Goal: Task Accomplishment & Management: Use online tool/utility

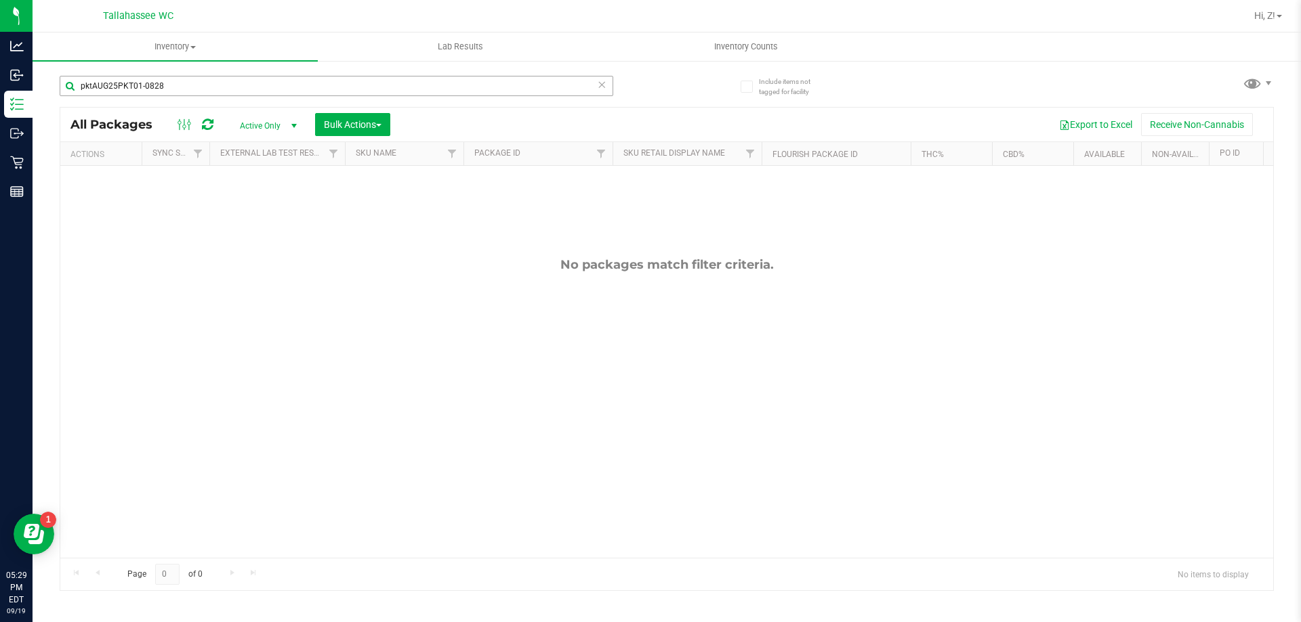
click at [272, 83] on input "pktAUG25PKT01-0828" at bounding box center [336, 86] width 553 height 20
type input "75808"
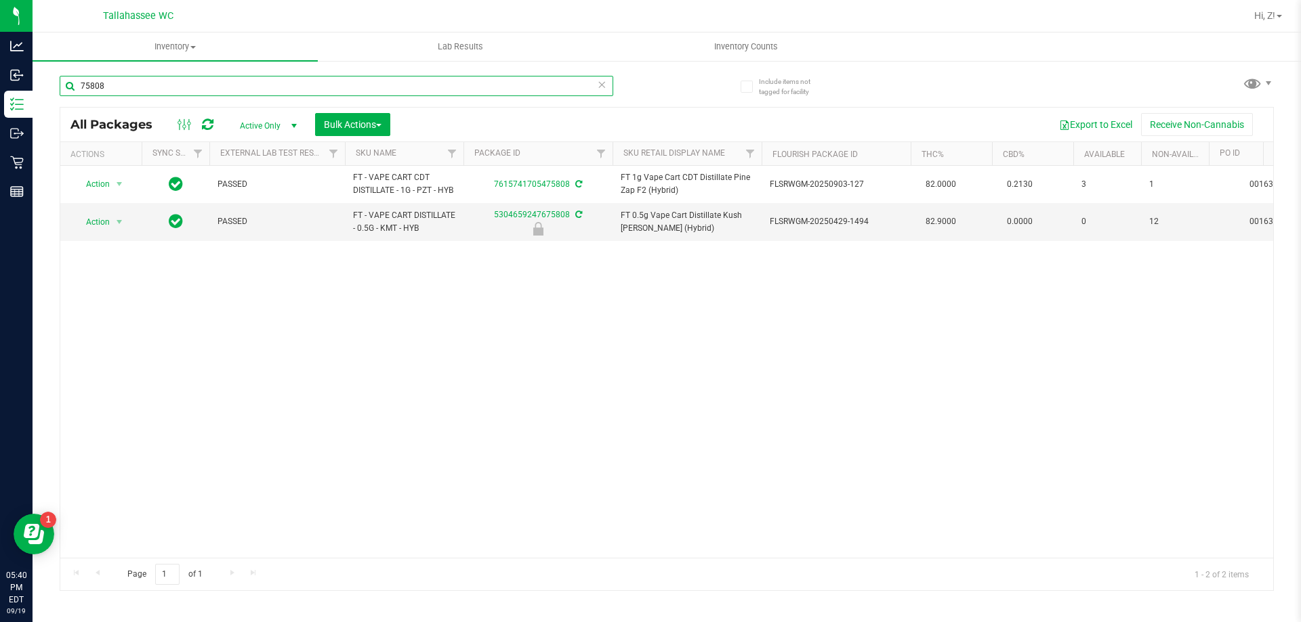
click at [156, 80] on input "75808" at bounding box center [336, 86] width 553 height 20
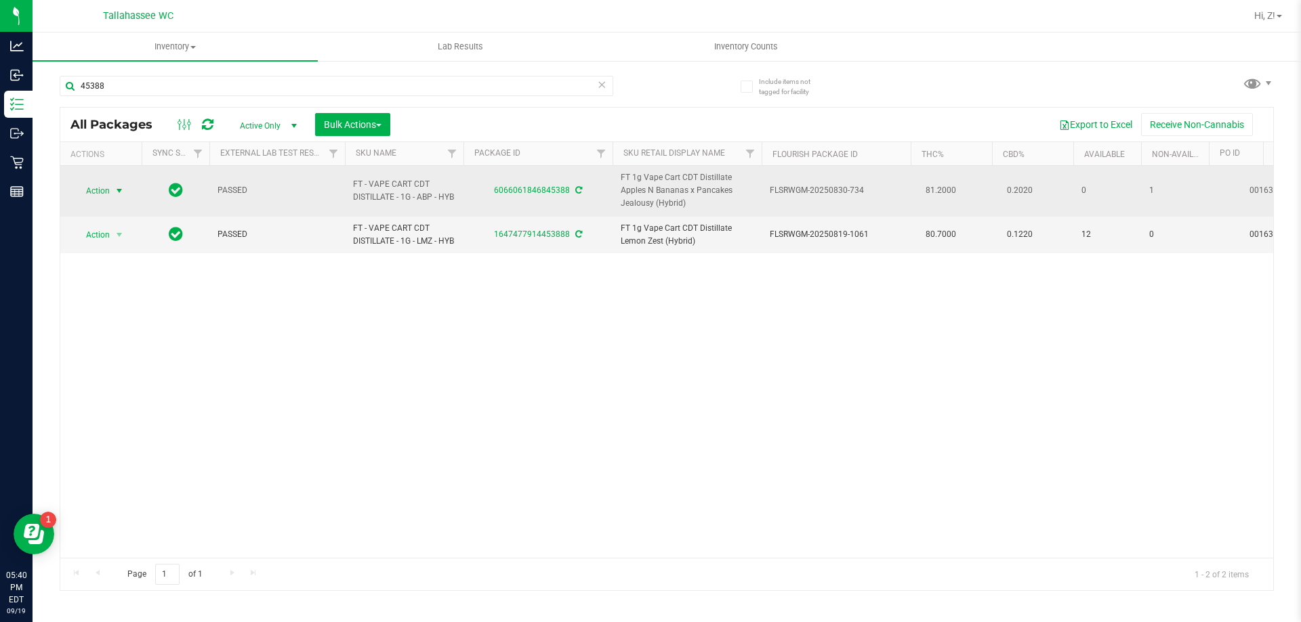
click at [96, 197] on span "Action" at bounding box center [92, 191] width 37 height 19
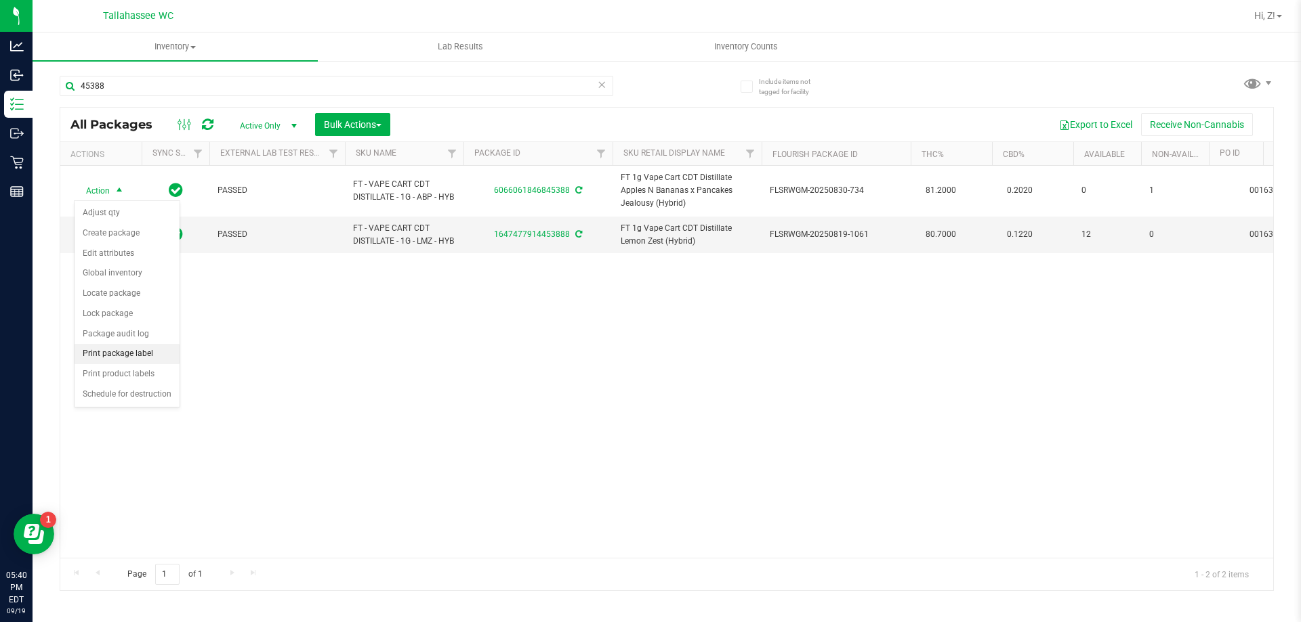
click at [130, 360] on li "Print package label" at bounding box center [127, 354] width 105 height 20
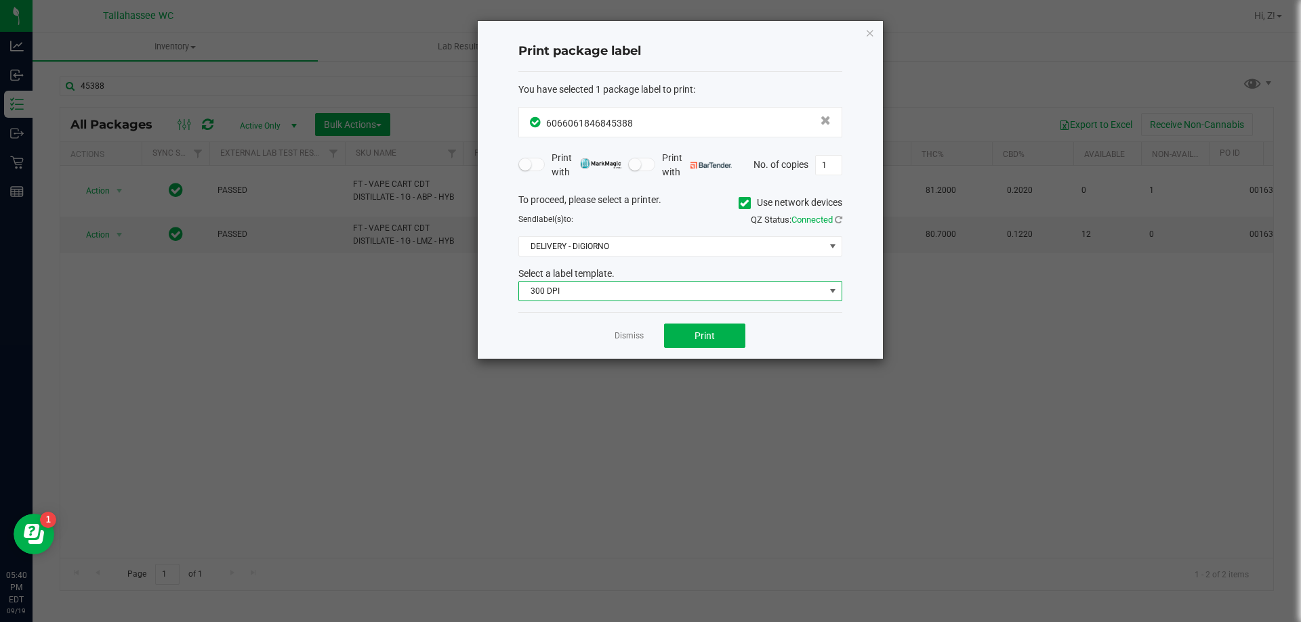
click at [693, 292] on span "300 DPI" at bounding box center [671, 291] width 305 height 19
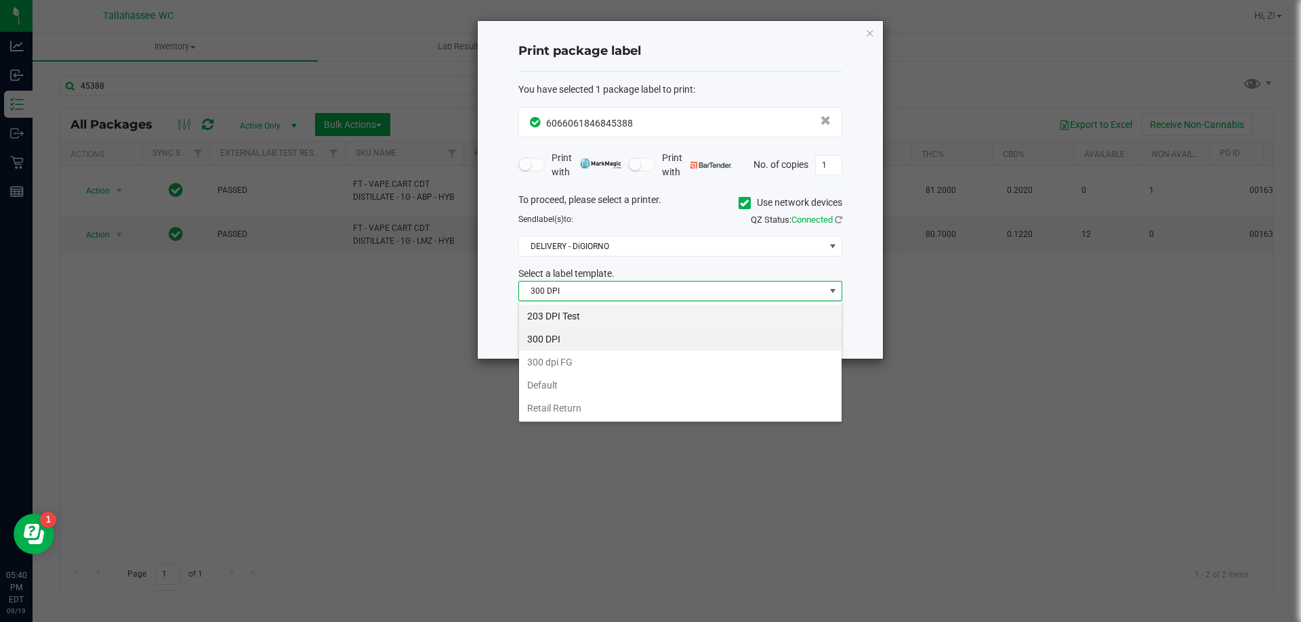
scroll to position [20, 324]
click at [586, 317] on li "203 DPI Test" at bounding box center [680, 316] width 322 height 23
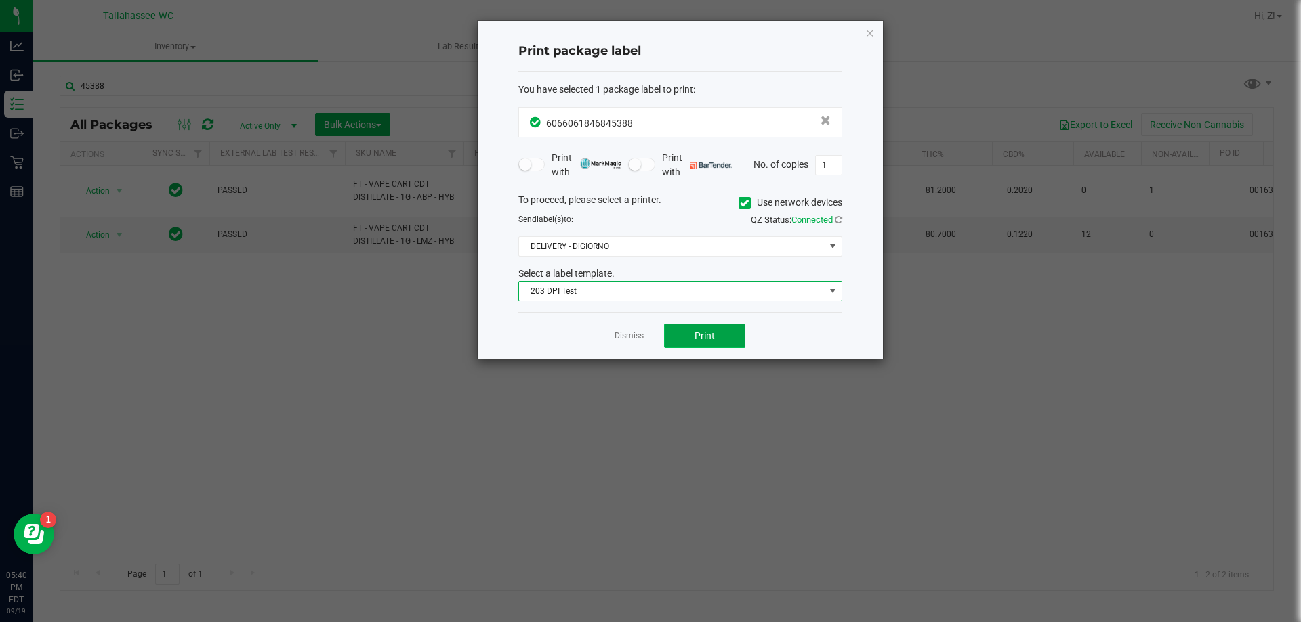
click at [727, 337] on button "Print" at bounding box center [704, 336] width 81 height 24
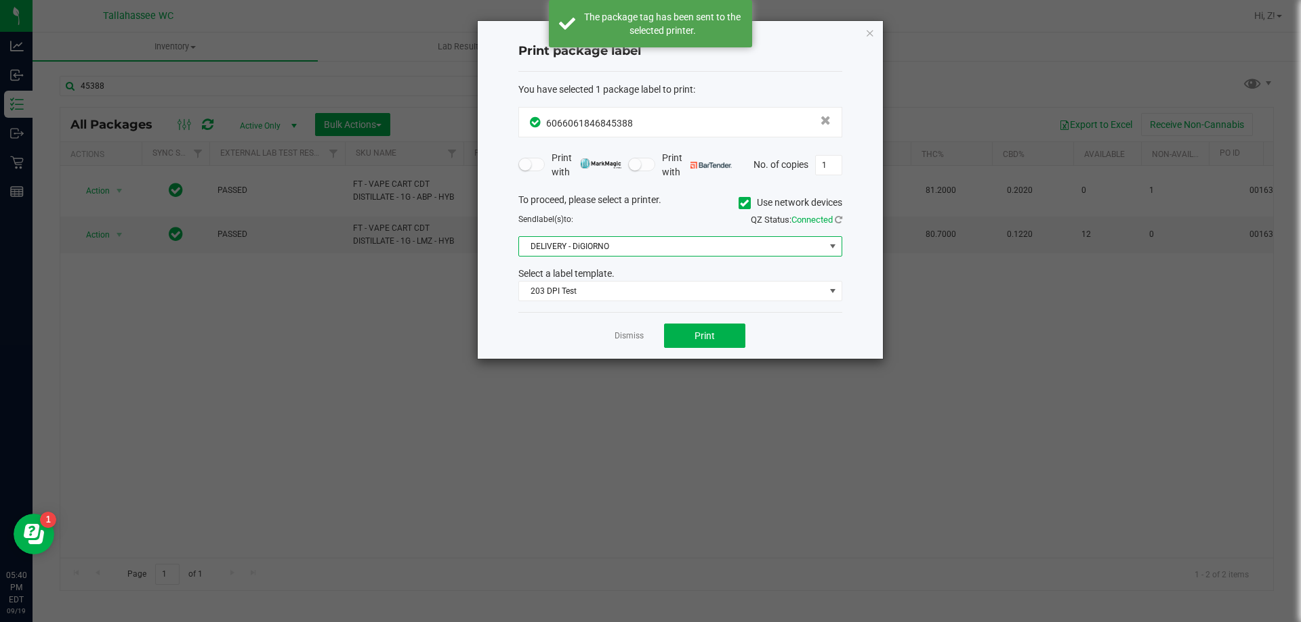
click at [620, 238] on span "DELIVERY - DiGIORNO" at bounding box center [671, 246] width 305 height 19
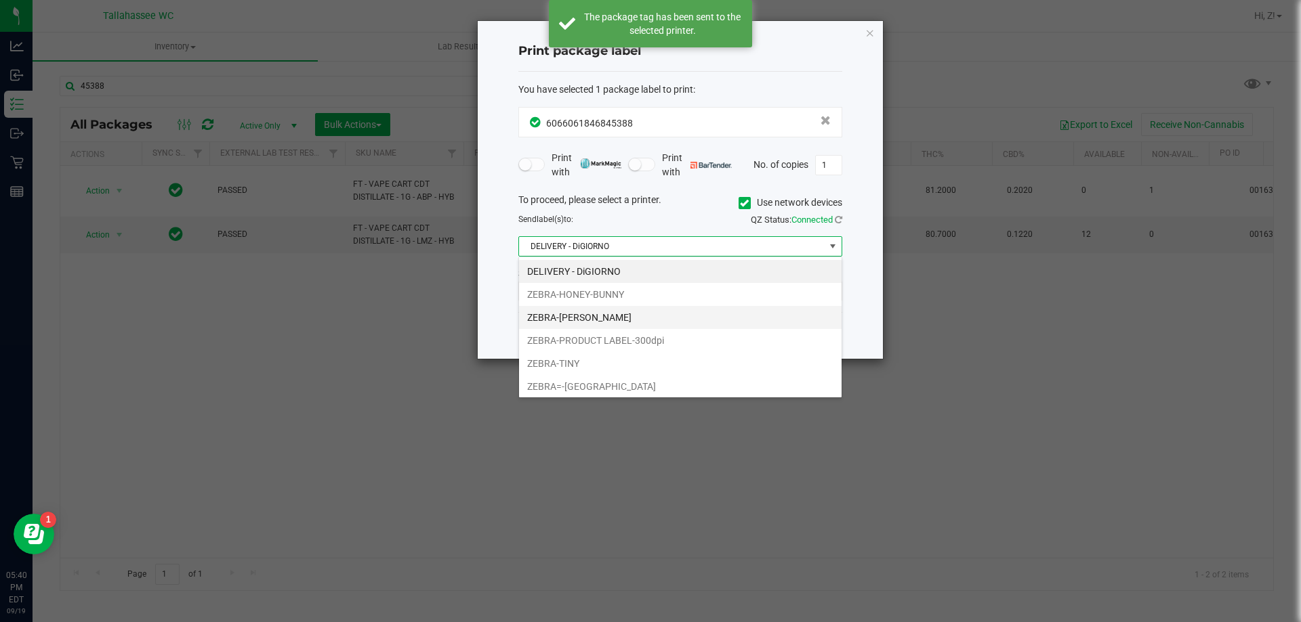
click at [595, 320] on li "ZEBRA-LEE-BRICE" at bounding box center [680, 317] width 322 height 23
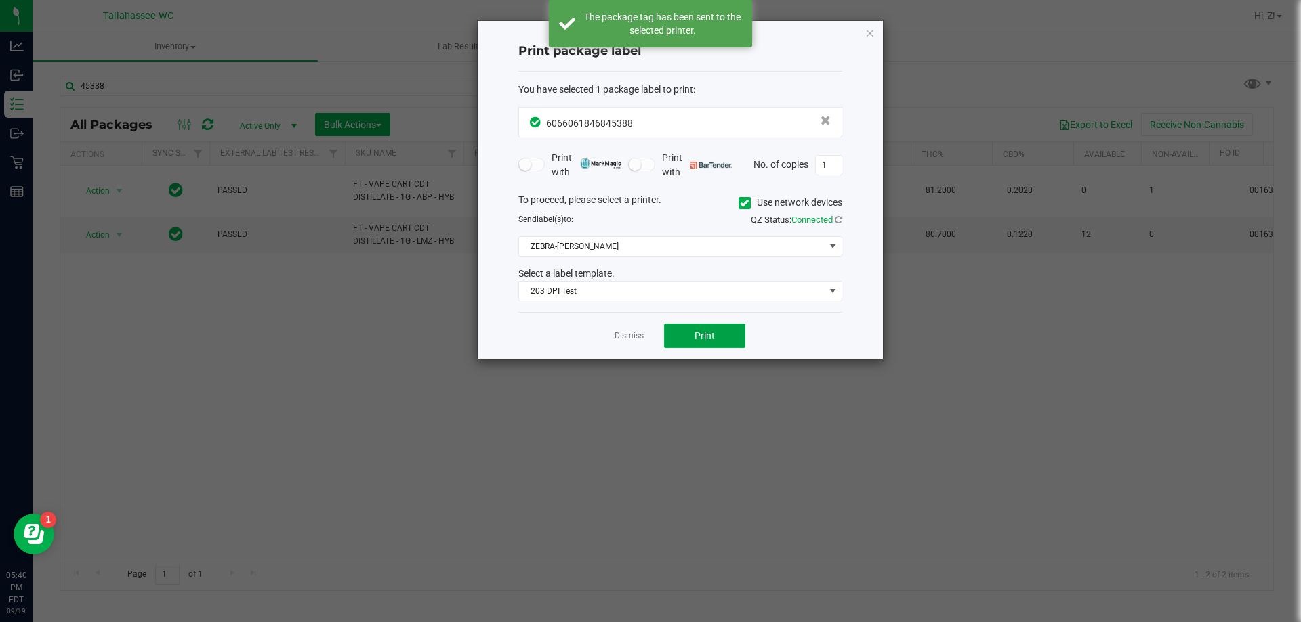
click at [709, 344] on button "Print" at bounding box center [704, 336] width 81 height 24
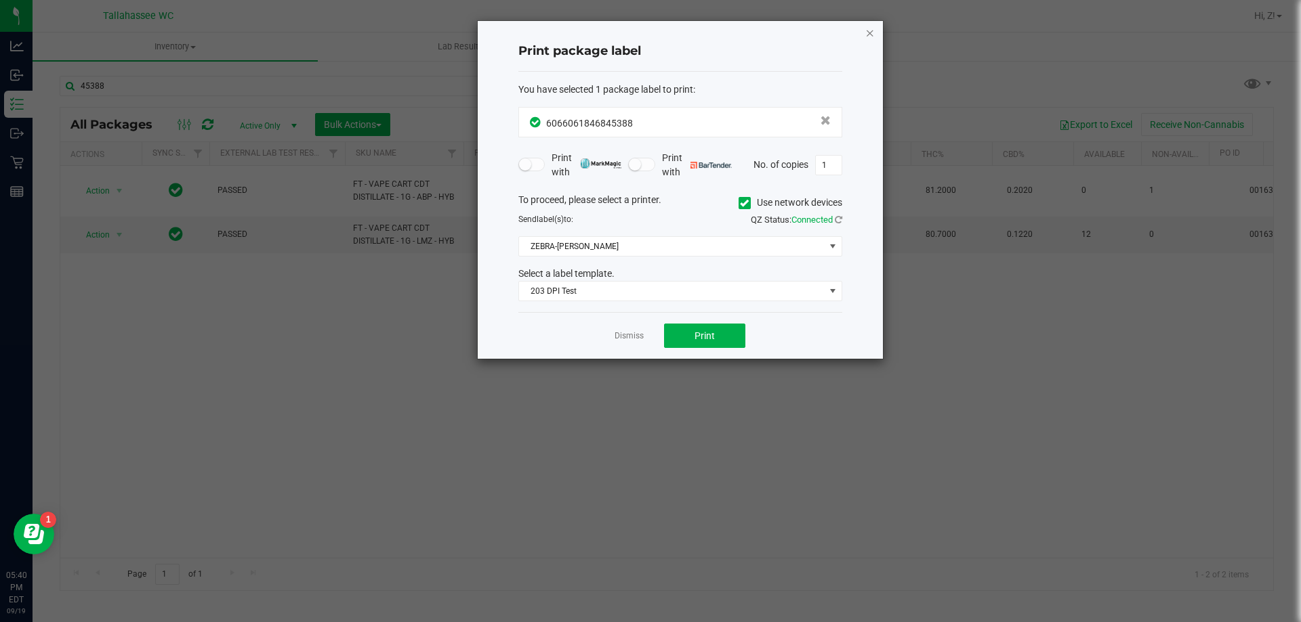
click at [866, 31] on icon "button" at bounding box center [869, 32] width 9 height 16
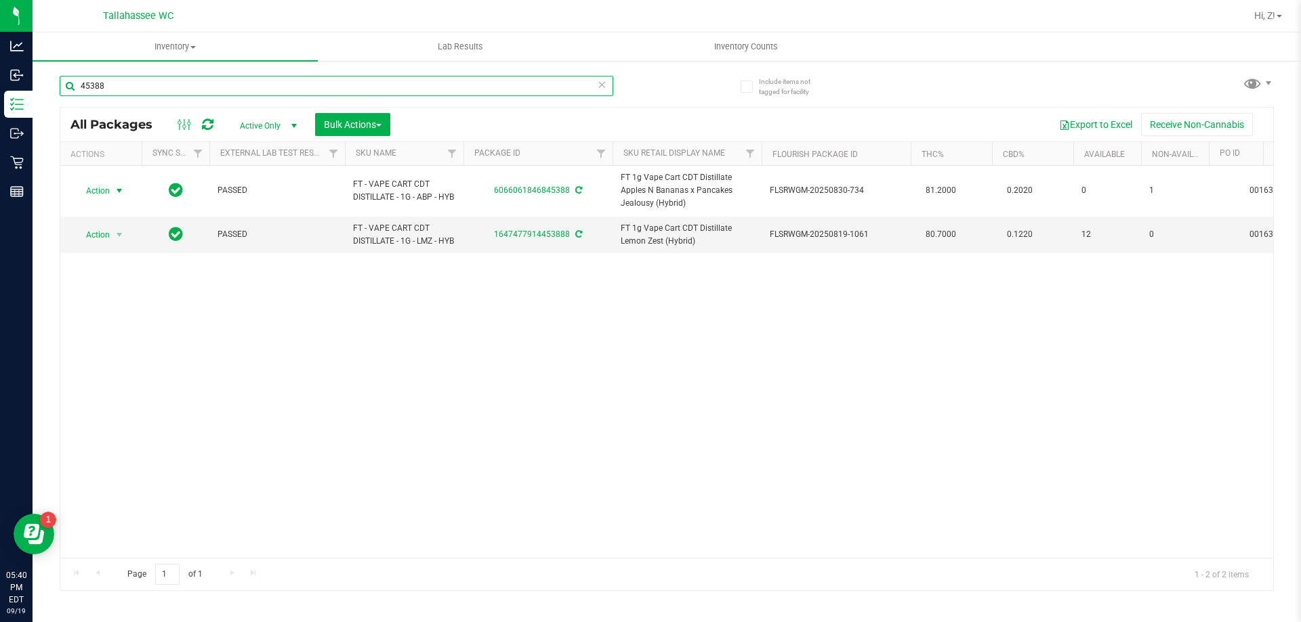
click at [196, 84] on input "45388" at bounding box center [336, 86] width 553 height 20
type input "77008"
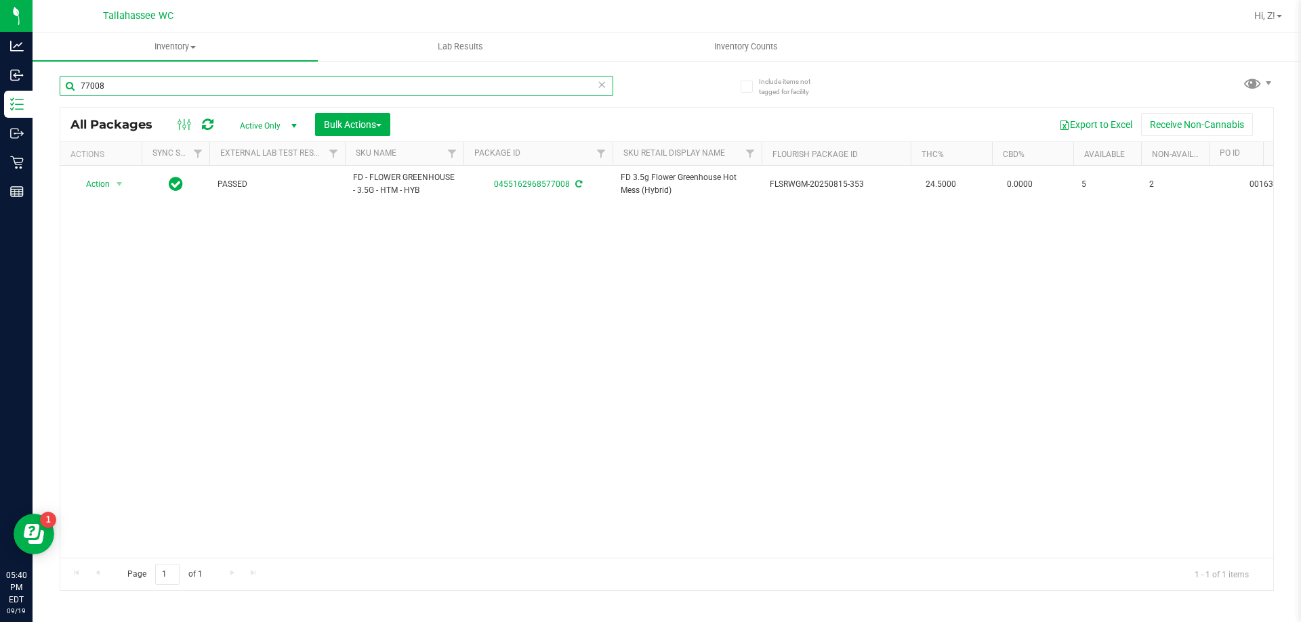
click at [110, 93] on input "77008" at bounding box center [336, 86] width 553 height 20
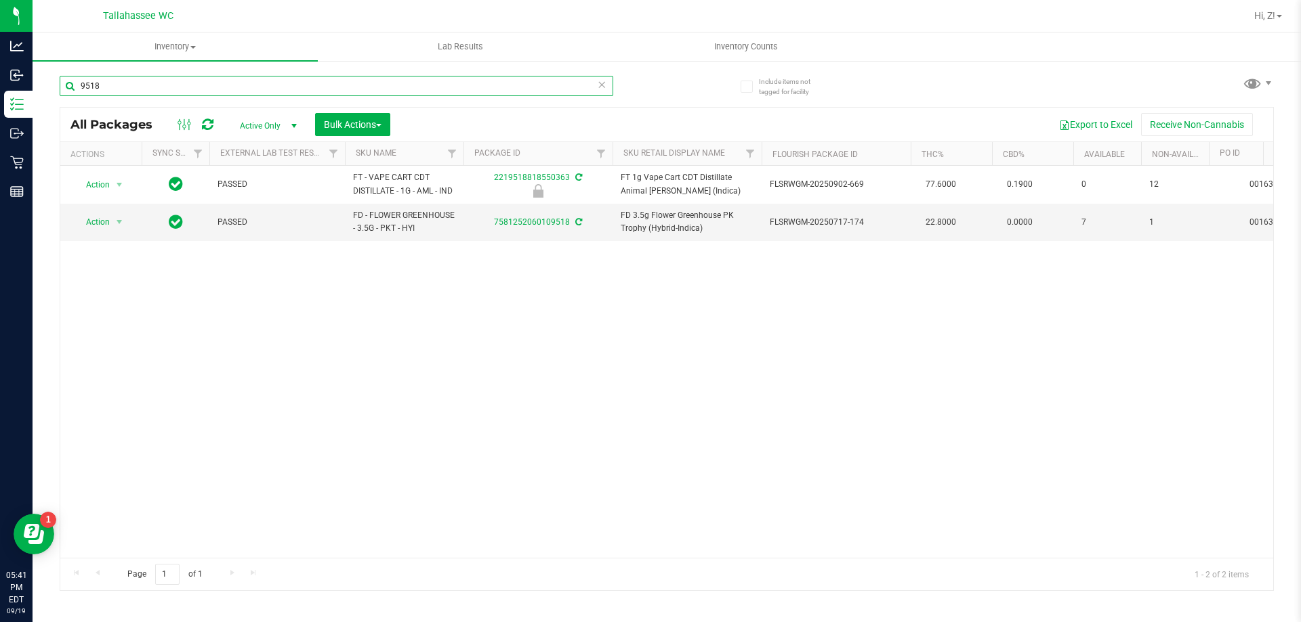
click at [111, 93] on input "9518" at bounding box center [336, 86] width 553 height 20
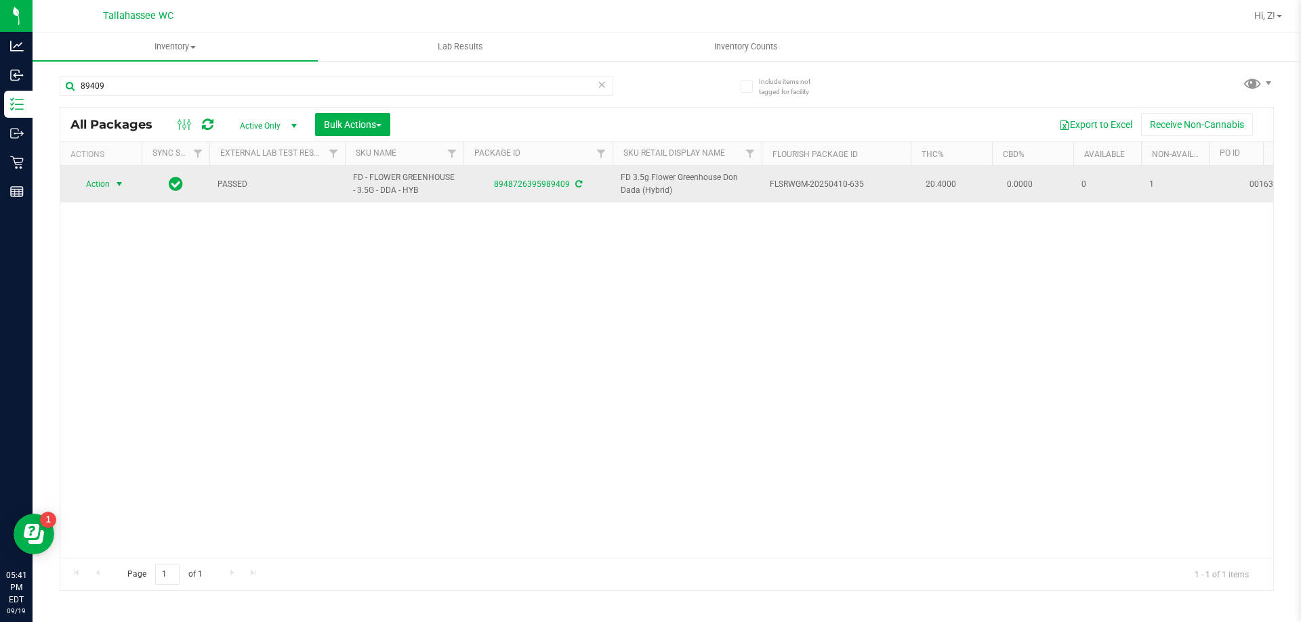
click at [102, 188] on span "Action" at bounding box center [92, 184] width 37 height 19
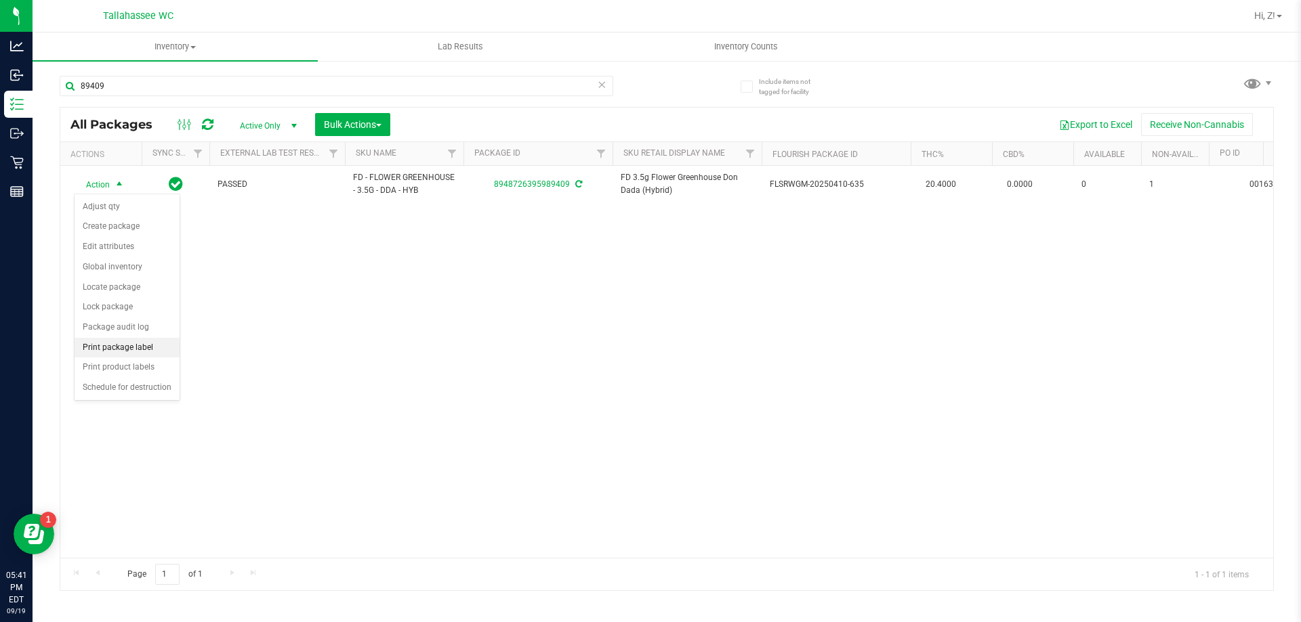
click at [127, 348] on li "Print package label" at bounding box center [127, 348] width 105 height 20
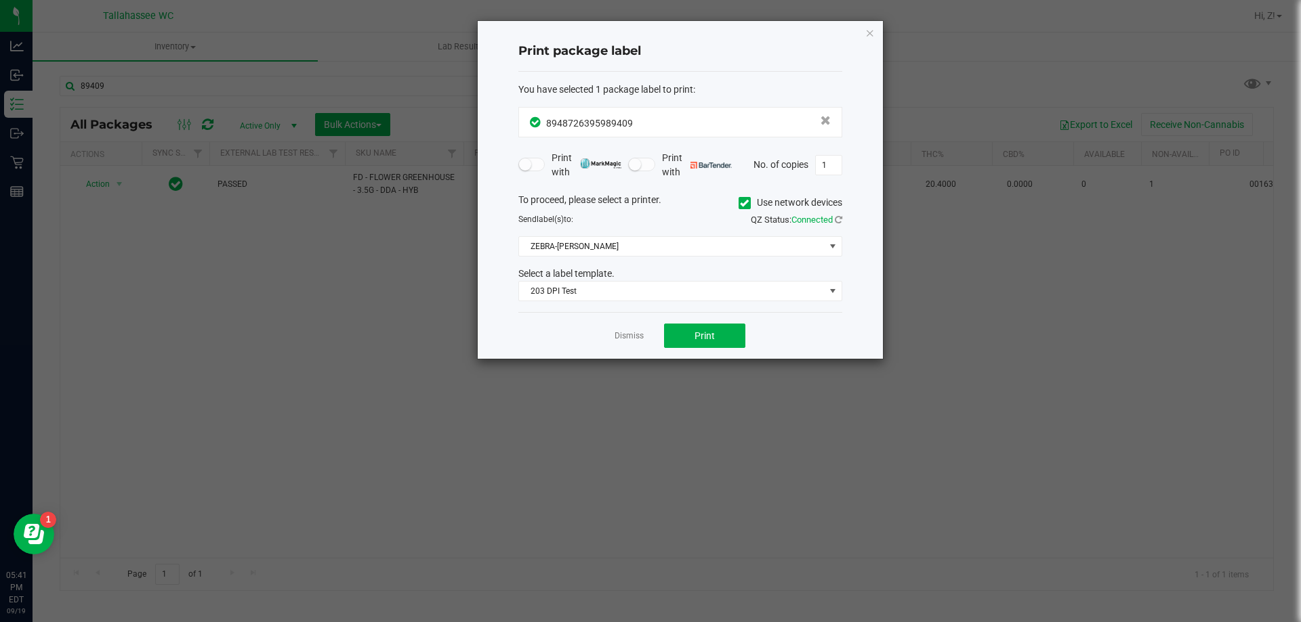
click at [734, 323] on div "Dismiss Print" at bounding box center [680, 335] width 324 height 47
click at [730, 329] on button "Print" at bounding box center [704, 336] width 81 height 24
drag, startPoint x: 872, startPoint y: 33, endPoint x: 511, endPoint y: 100, distance: 366.4
click at [871, 33] on icon "button" at bounding box center [869, 32] width 9 height 16
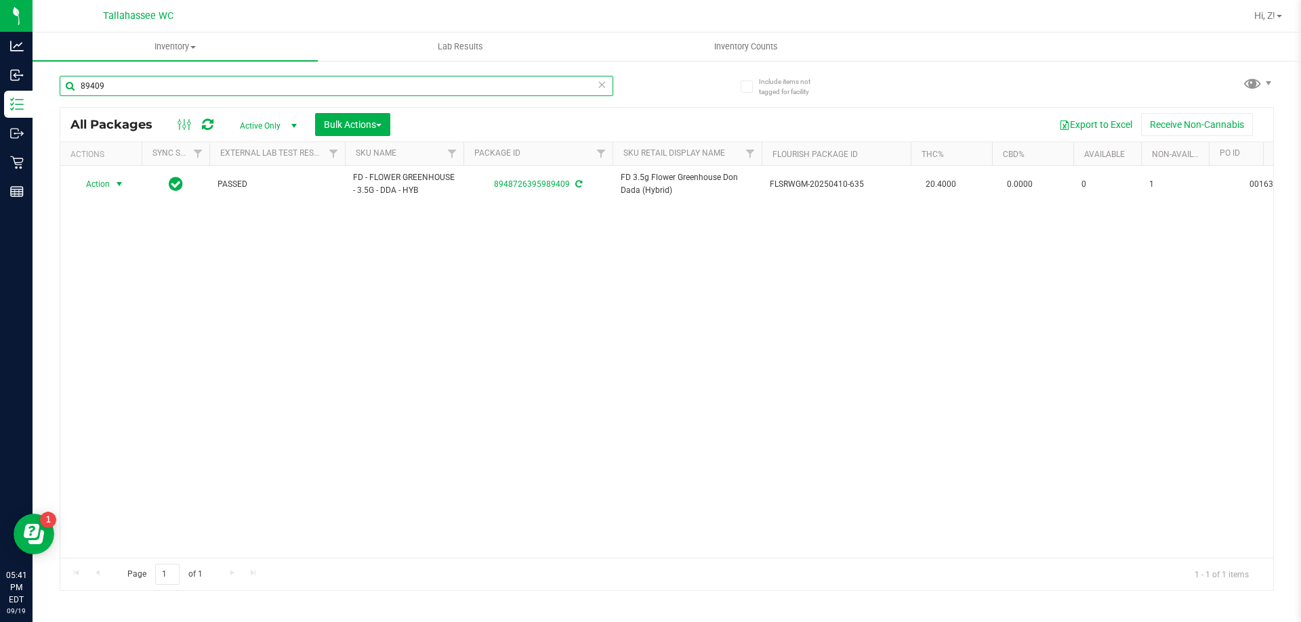
click at [316, 93] on input "89409" at bounding box center [336, 86] width 553 height 20
click at [146, 91] on input "44619" at bounding box center [336, 86] width 553 height 20
click at [142, 90] on input "70739" at bounding box center [336, 86] width 553 height 20
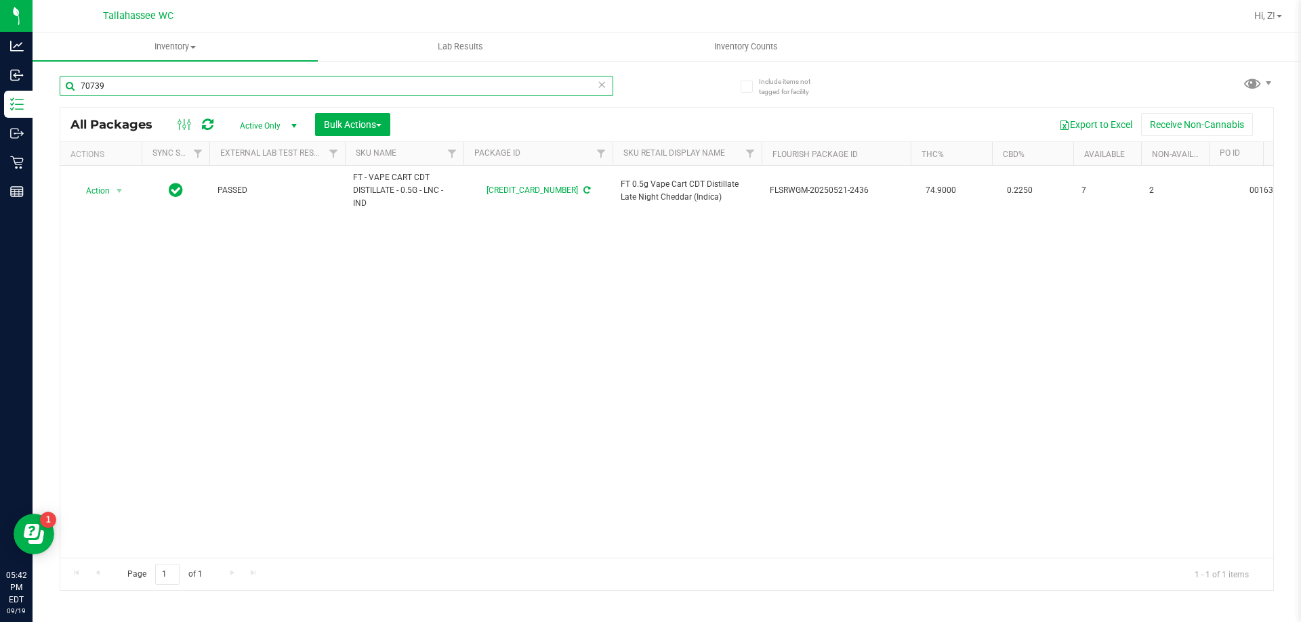
click at [142, 90] on input "70739" at bounding box center [336, 86] width 553 height 20
click at [142, 90] on input "53169" at bounding box center [336, 86] width 553 height 20
click at [142, 90] on input "63459" at bounding box center [336, 86] width 553 height 20
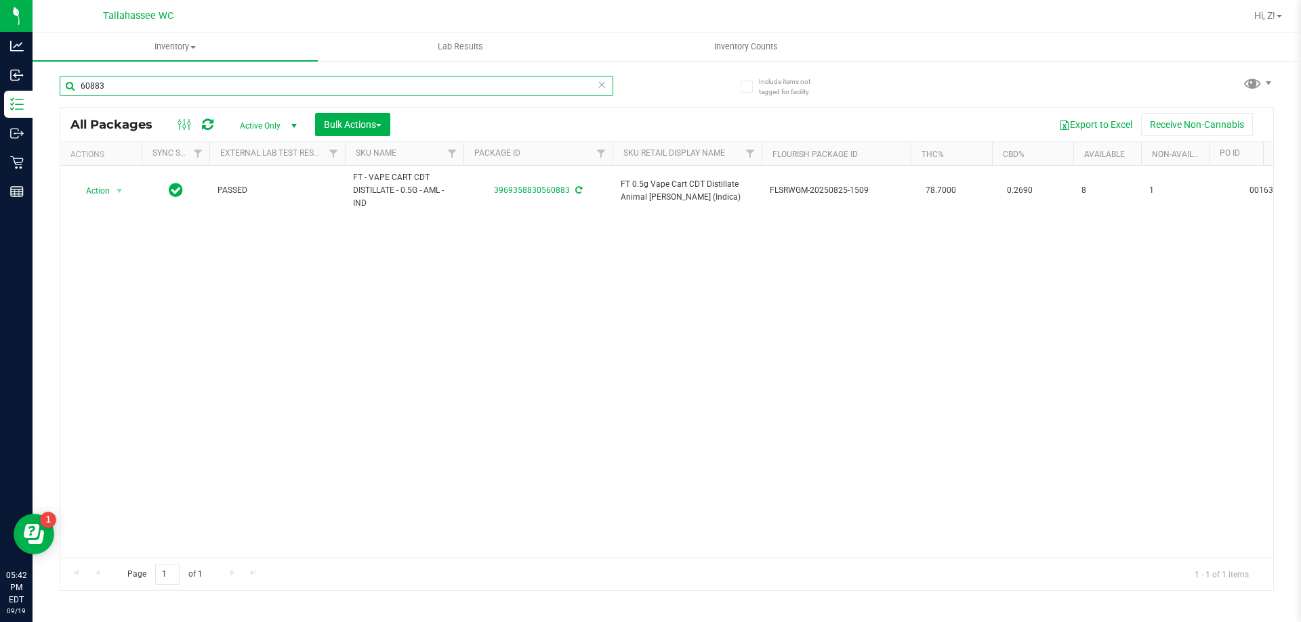
click at [148, 83] on input "60883" at bounding box center [336, 86] width 553 height 20
click at [149, 83] on input "60883" at bounding box center [336, 86] width 553 height 20
click at [185, 89] on input "76133" at bounding box center [336, 86] width 553 height 20
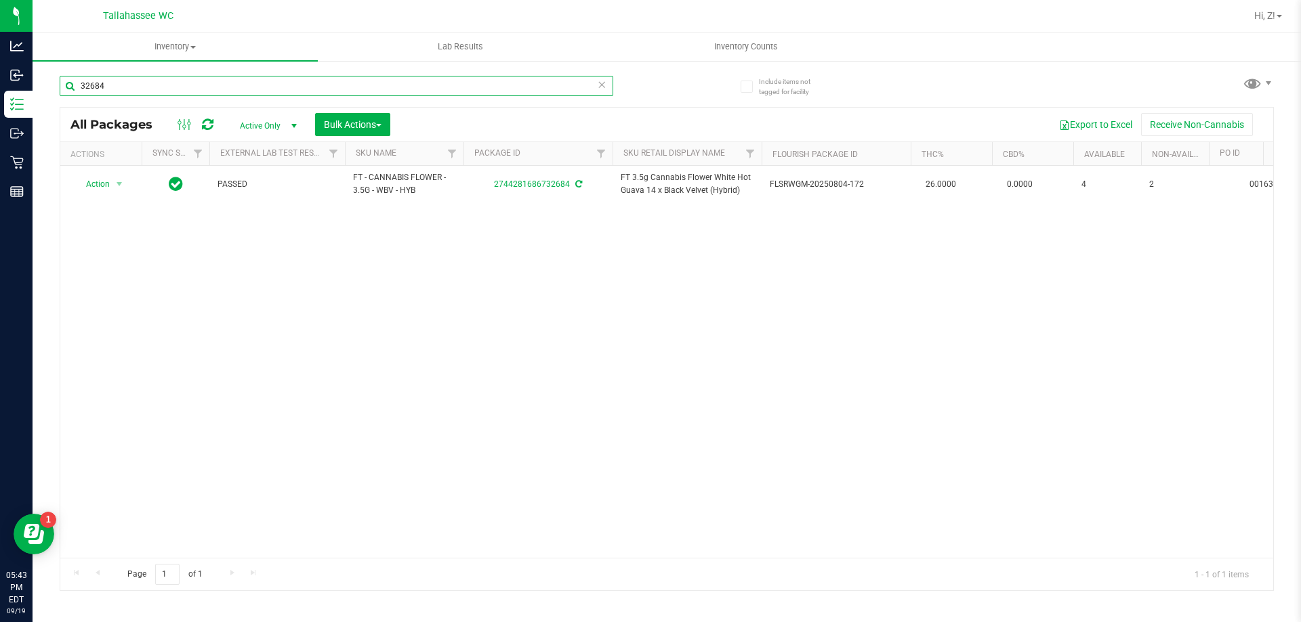
click at [185, 89] on input "32684" at bounding box center [336, 86] width 553 height 20
click at [185, 89] on input "77008" at bounding box center [336, 86] width 553 height 20
click at [138, 83] on input "77008" at bounding box center [336, 86] width 553 height 20
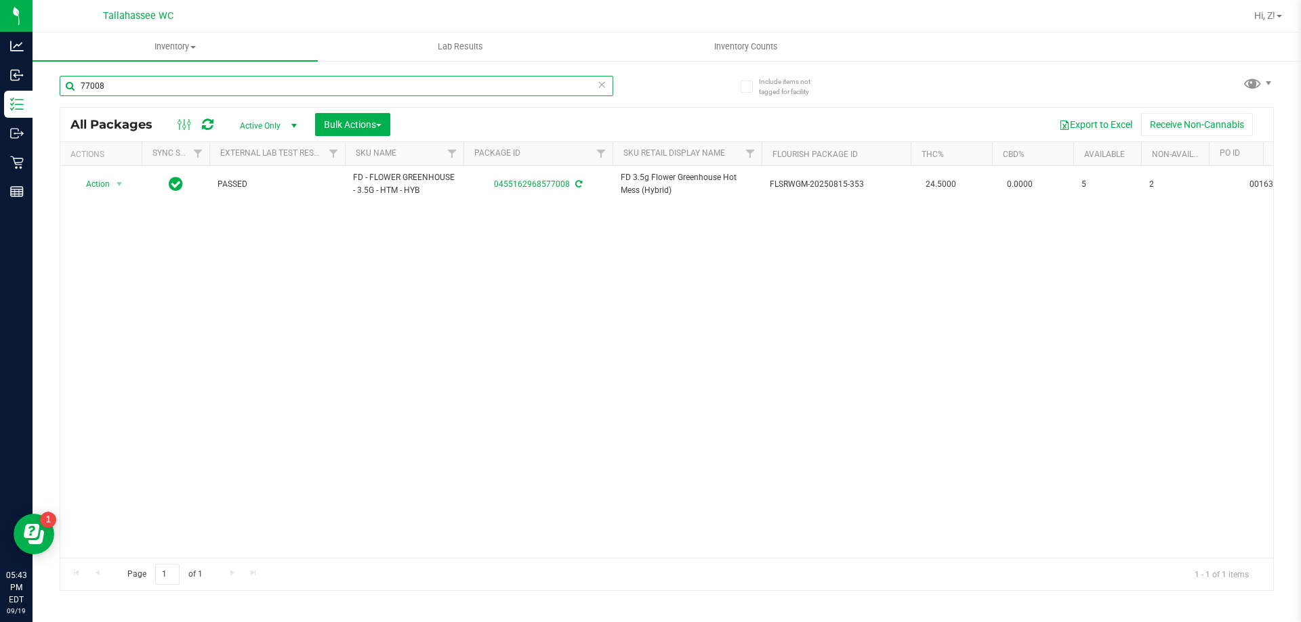
click at [138, 83] on input "77008" at bounding box center [336, 86] width 553 height 20
click at [138, 83] on input "59292" at bounding box center [336, 86] width 553 height 20
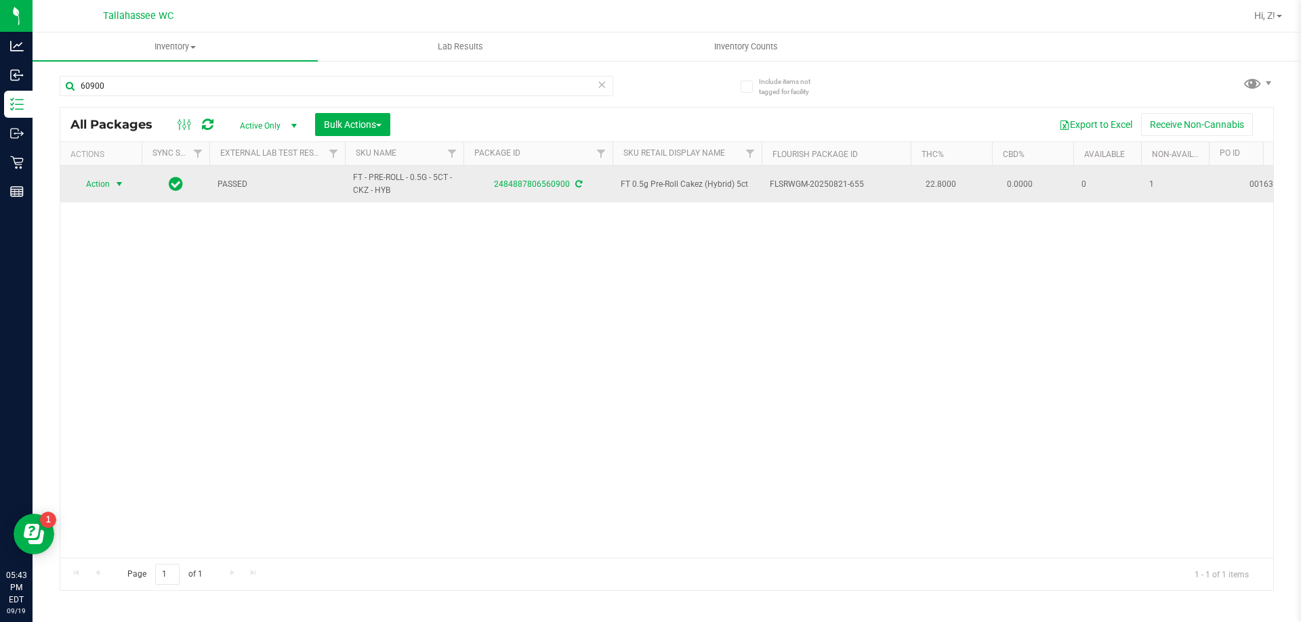
click at [112, 179] on span "select" at bounding box center [119, 184] width 17 height 19
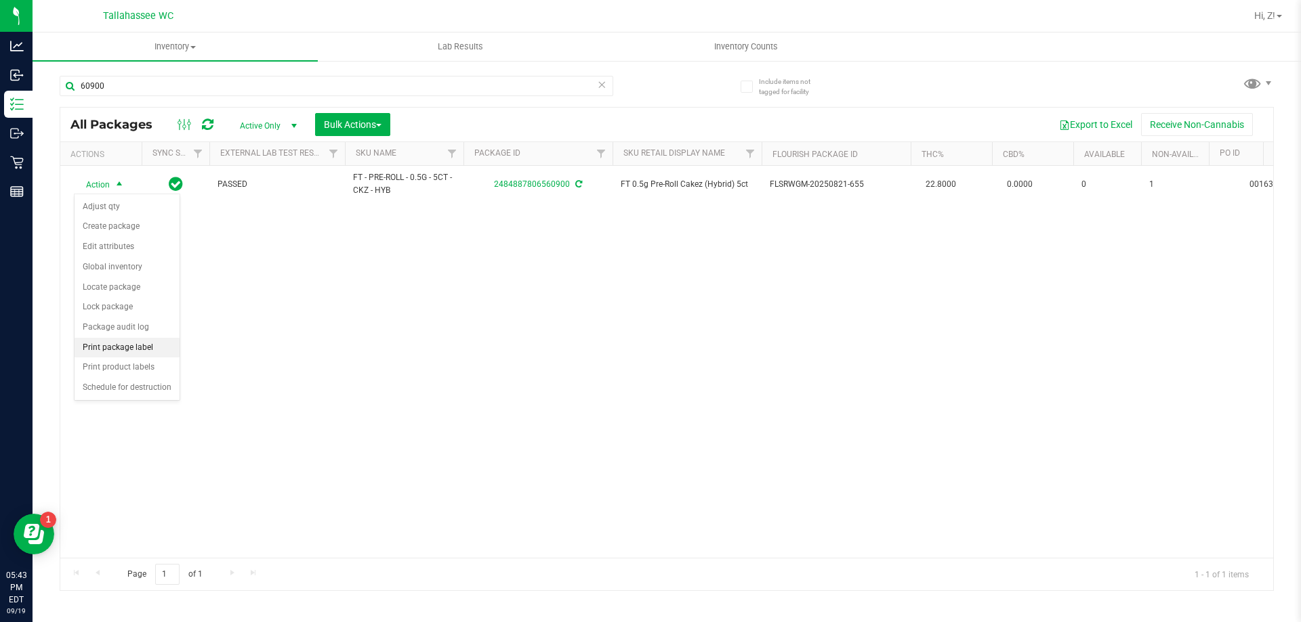
click at [129, 352] on li "Print package label" at bounding box center [127, 348] width 105 height 20
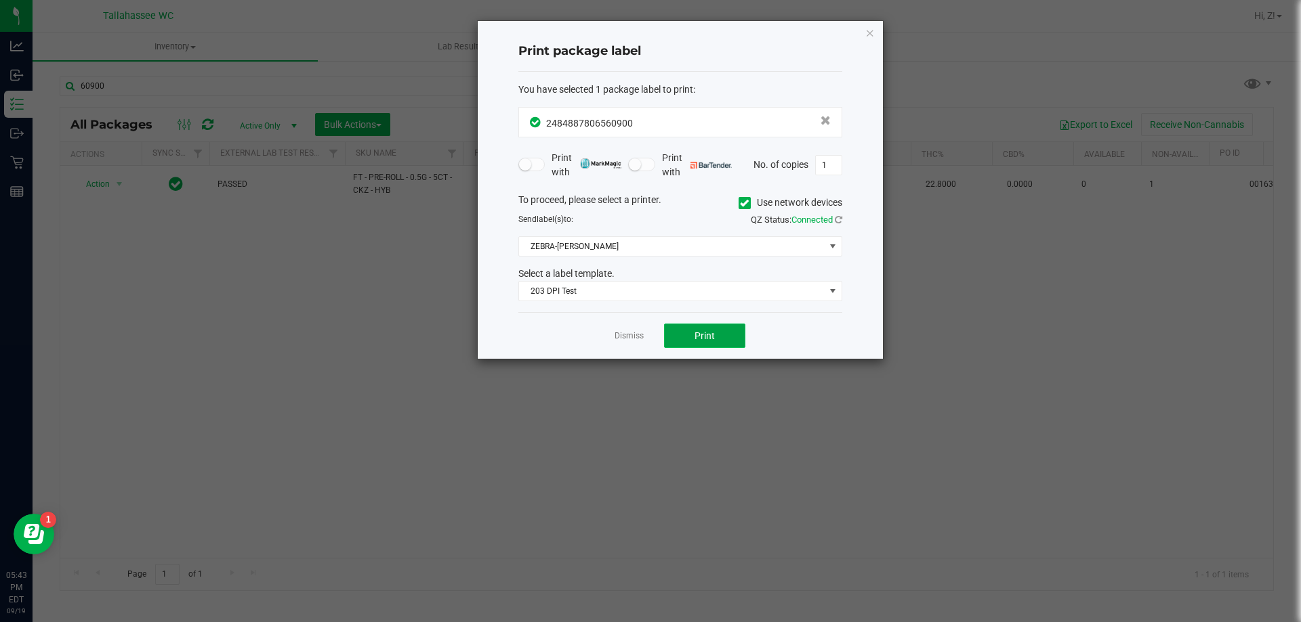
click at [682, 335] on button "Print" at bounding box center [704, 336] width 81 height 24
click at [873, 35] on icon "button" at bounding box center [869, 32] width 9 height 16
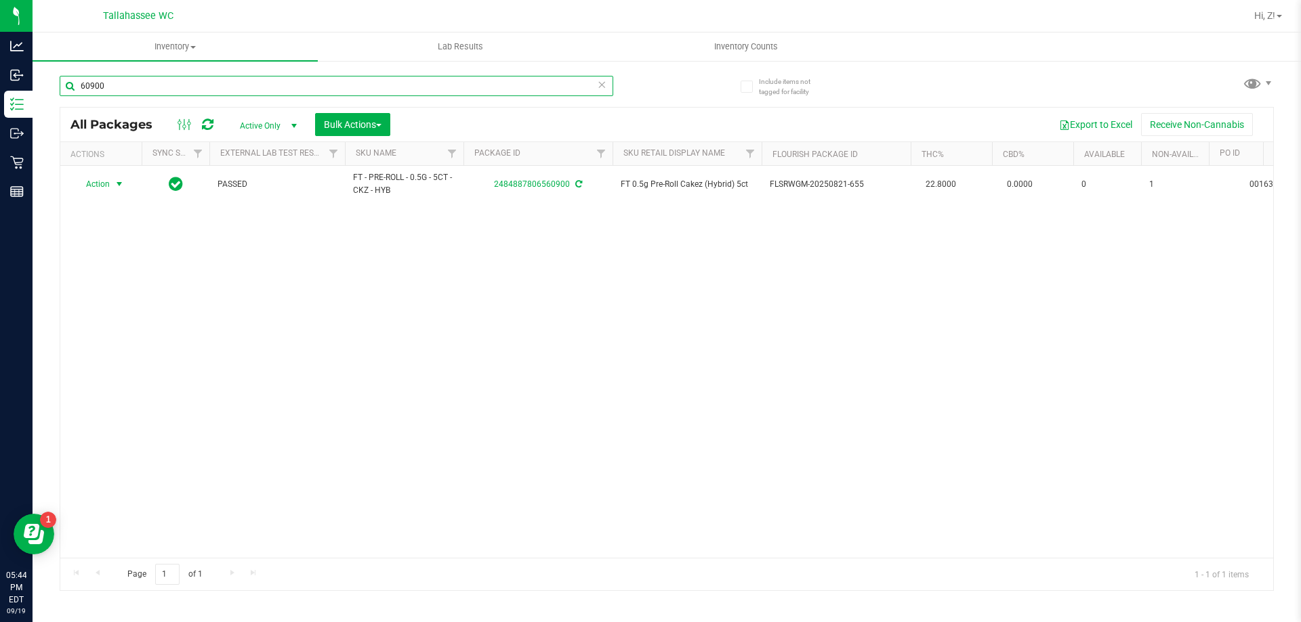
click at [211, 93] on input "60900" at bounding box center [336, 86] width 553 height 20
click at [136, 78] on input "91184" at bounding box center [336, 86] width 553 height 20
click at [136, 78] on input "38317" at bounding box center [336, 86] width 553 height 20
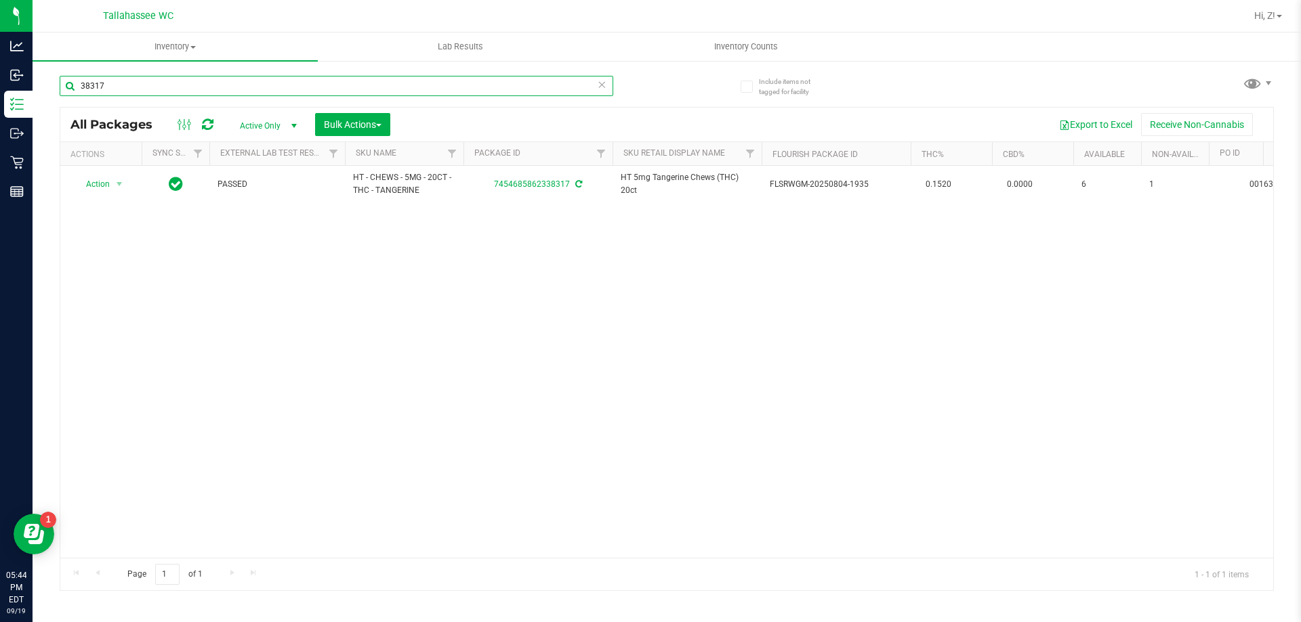
click at [136, 78] on input "38317" at bounding box center [336, 86] width 553 height 20
click at [136, 78] on input "22907" at bounding box center [336, 86] width 553 height 20
click at [137, 77] on input "43286" at bounding box center [336, 86] width 553 height 20
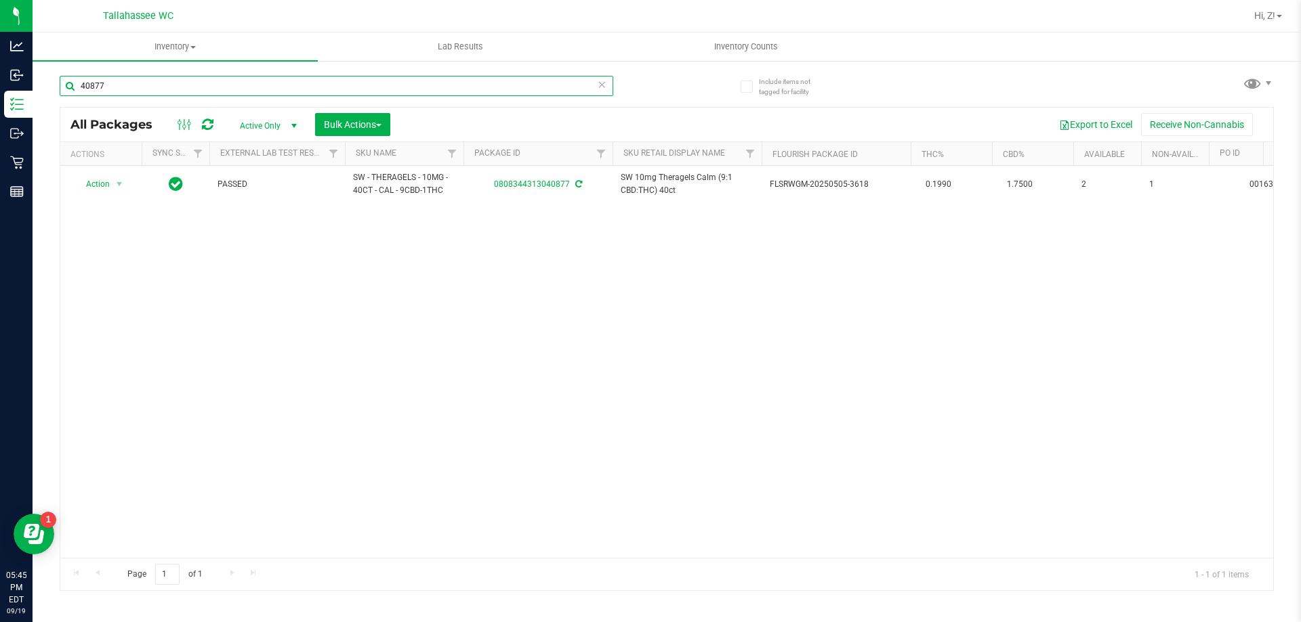
click at [167, 94] on input "40877" at bounding box center [336, 86] width 553 height 20
click at [167, 88] on input "40877" at bounding box center [336, 86] width 553 height 20
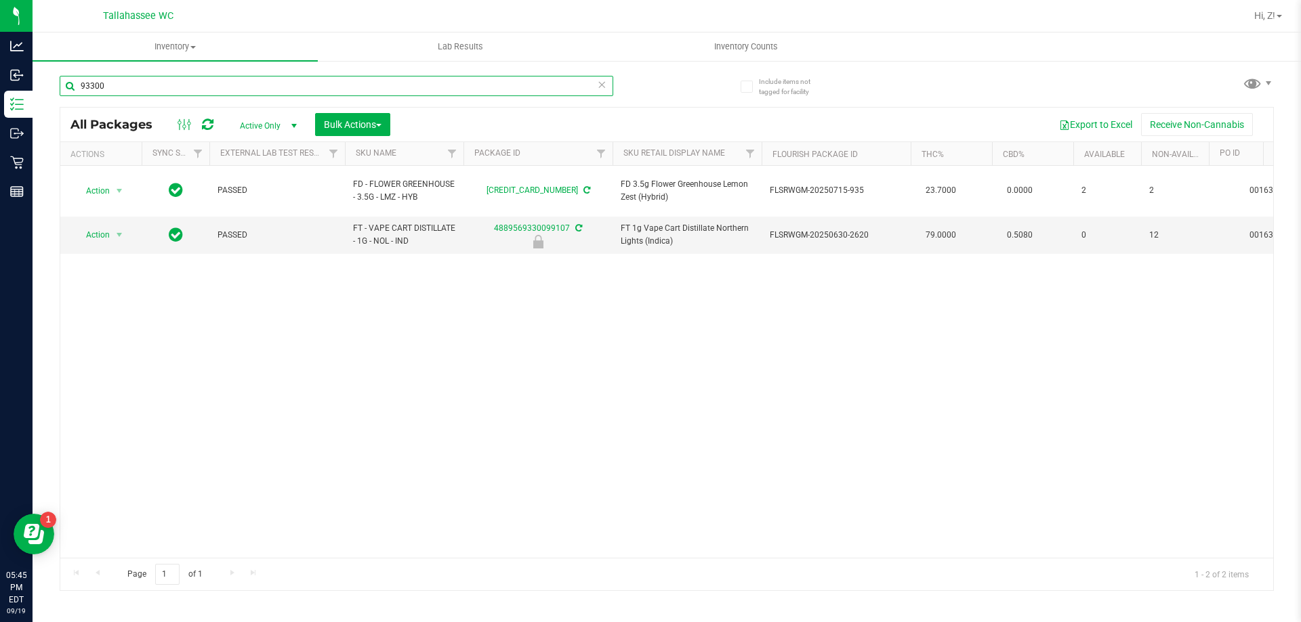
click at [163, 79] on input "93300" at bounding box center [336, 86] width 553 height 20
type input "17927"
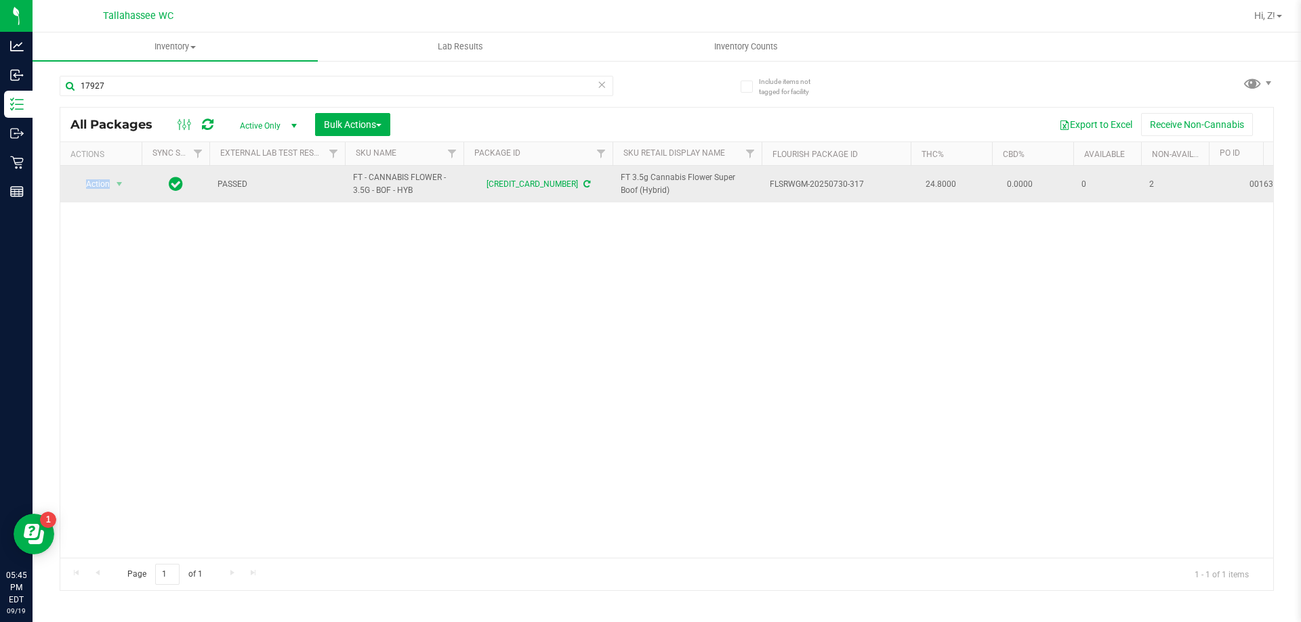
drag, startPoint x: 112, startPoint y: 170, endPoint x: 114, endPoint y: 178, distance: 8.4
click at [114, 178] on td "Action Action Adjust qty Create package Edit attributes Global inventory Locate…" at bounding box center [100, 184] width 81 height 37
click at [112, 188] on span "select" at bounding box center [119, 184] width 17 height 19
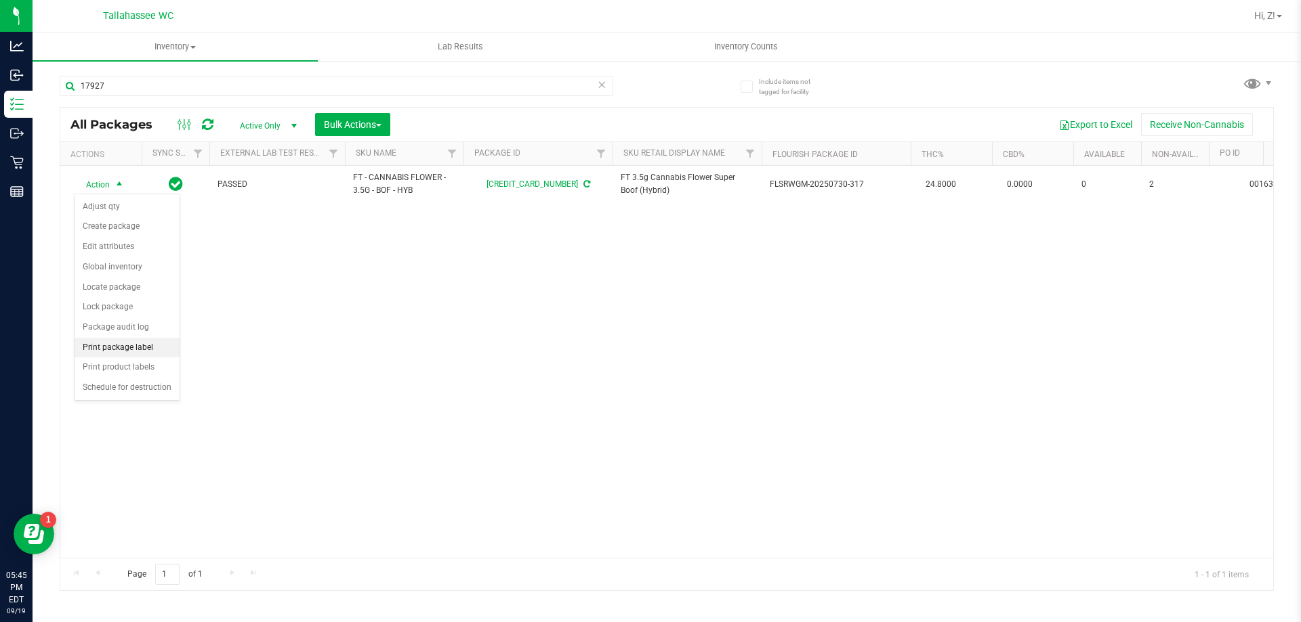
click at [133, 355] on li "Print package label" at bounding box center [127, 348] width 105 height 20
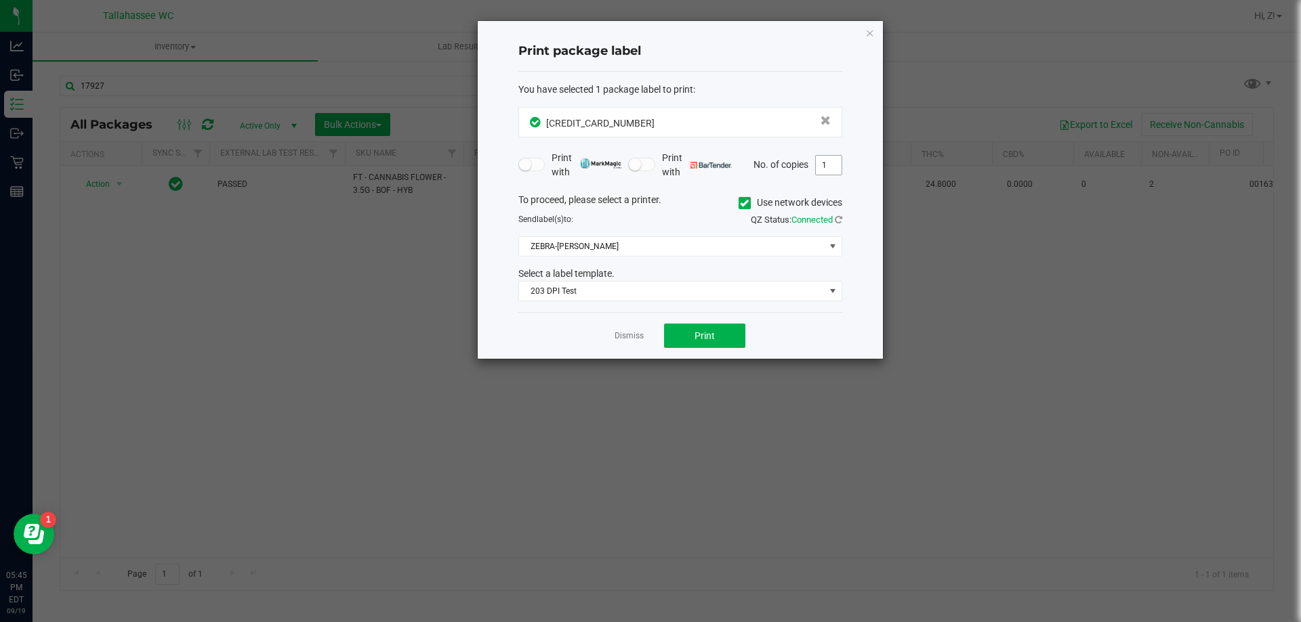
click at [823, 169] on input "1" at bounding box center [829, 165] width 26 height 19
type input "2"
click at [730, 342] on button "Print" at bounding box center [704, 336] width 81 height 24
click at [871, 35] on icon "button" at bounding box center [869, 32] width 9 height 16
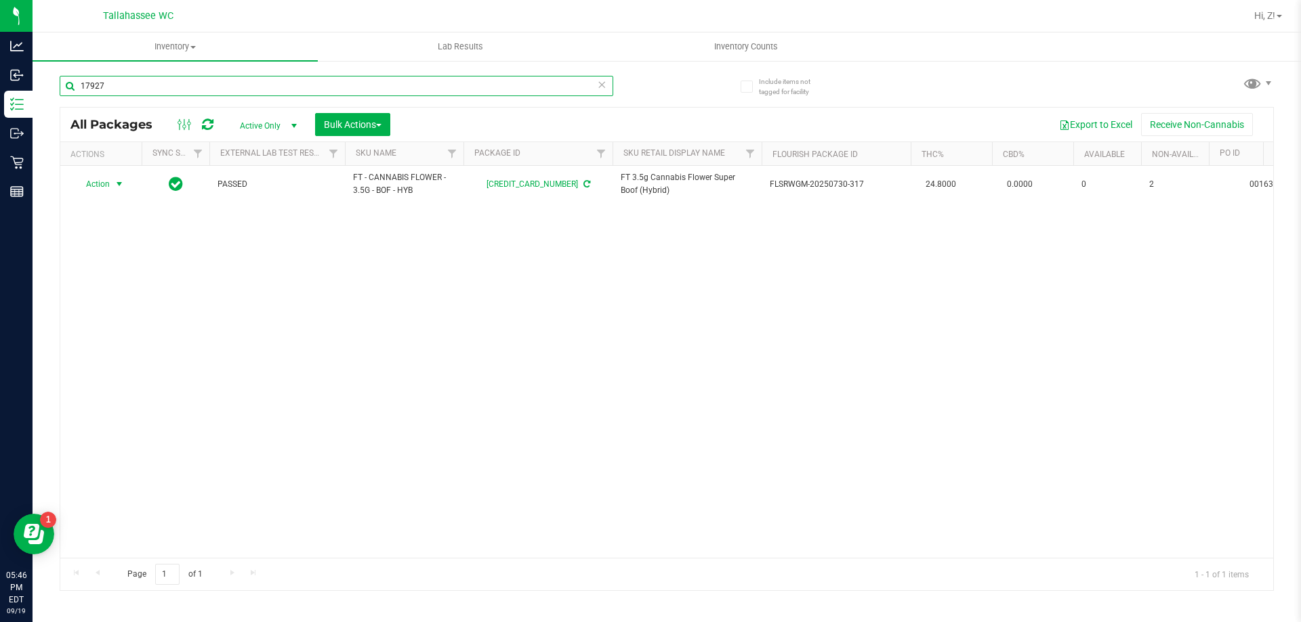
click at [299, 85] on input "17927" at bounding box center [336, 86] width 553 height 20
click at [299, 85] on input "36538" at bounding box center [336, 86] width 553 height 20
click at [299, 85] on input "22248" at bounding box center [336, 86] width 553 height 20
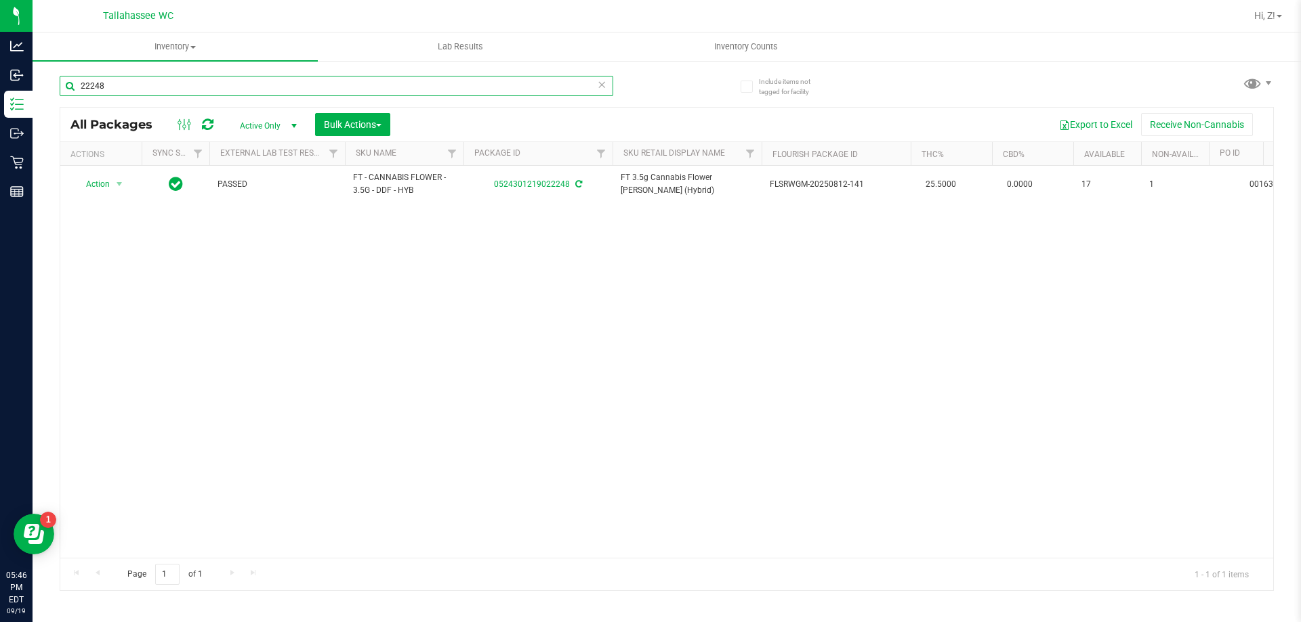
click at [299, 85] on input "22248" at bounding box center [336, 86] width 553 height 20
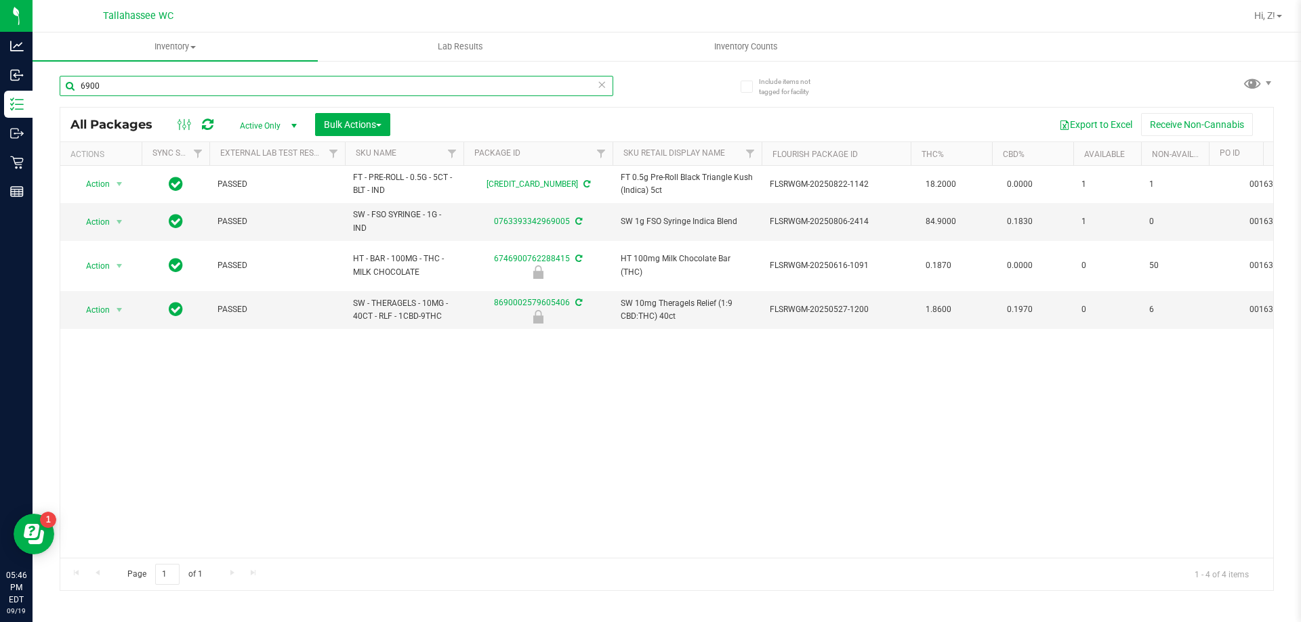
click at [245, 85] on input "6900" at bounding box center [336, 86] width 553 height 20
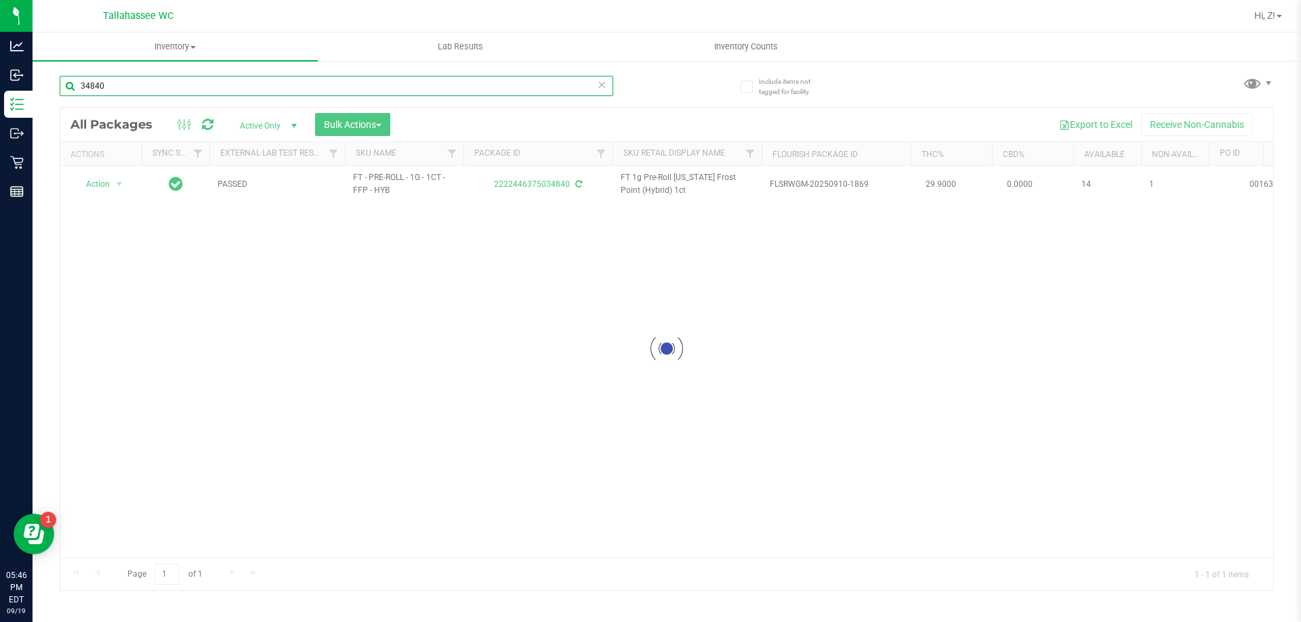
click at [245, 85] on input "34840" at bounding box center [336, 86] width 553 height 20
type input "72666"
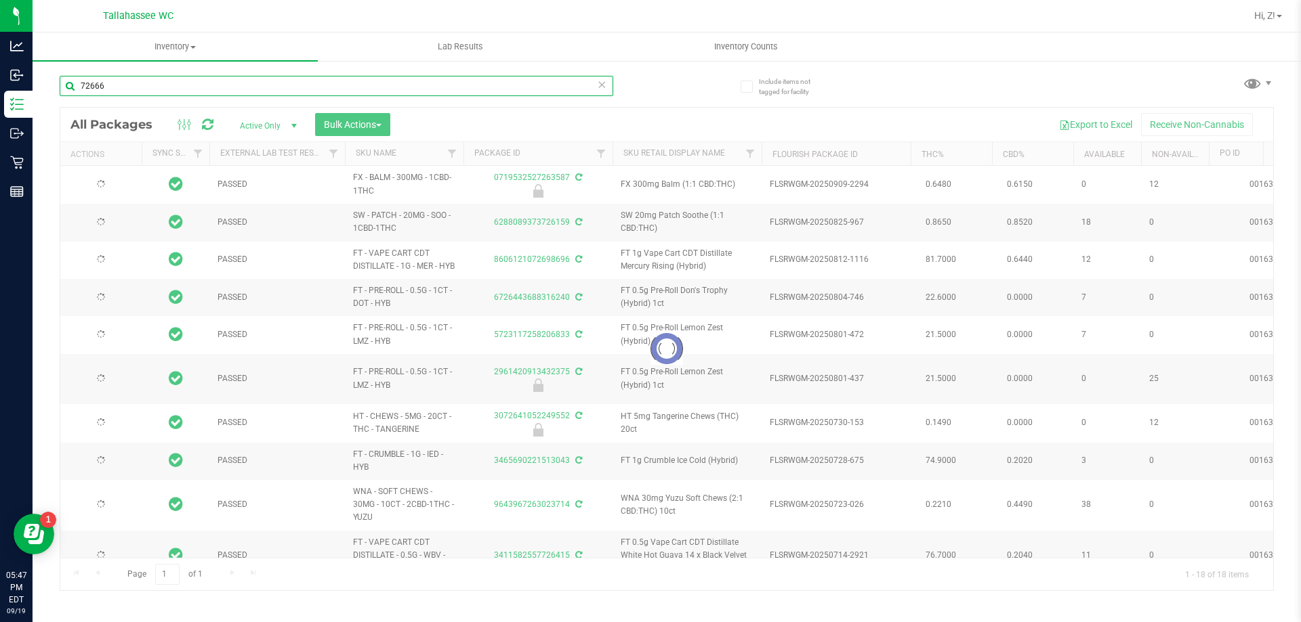
type input "2026-01-18"
type input "2026-07-16"
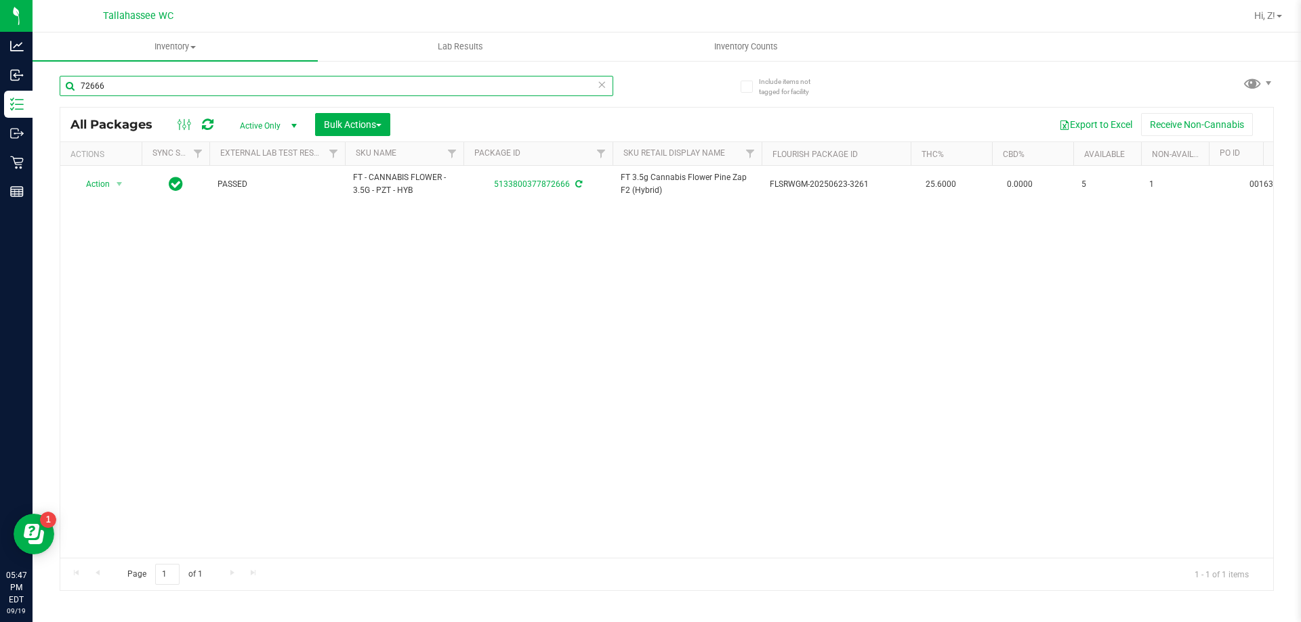
click at [245, 85] on input "72666" at bounding box center [336, 86] width 553 height 20
type input "08816"
click at [214, 89] on input "08816" at bounding box center [336, 86] width 553 height 20
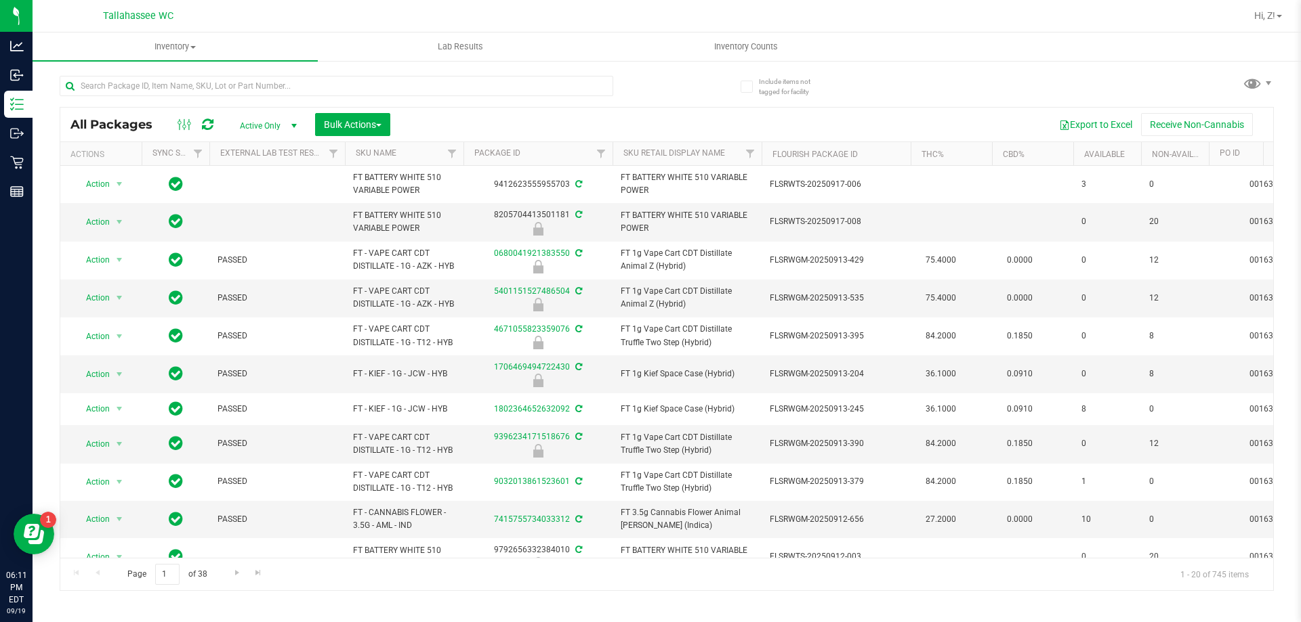
click at [923, 82] on div "All Packages Active Only Active Only Lab Samples Locked All External Internal B…" at bounding box center [667, 327] width 1214 height 528
click at [262, 81] on input "text" at bounding box center [336, 86] width 553 height 20
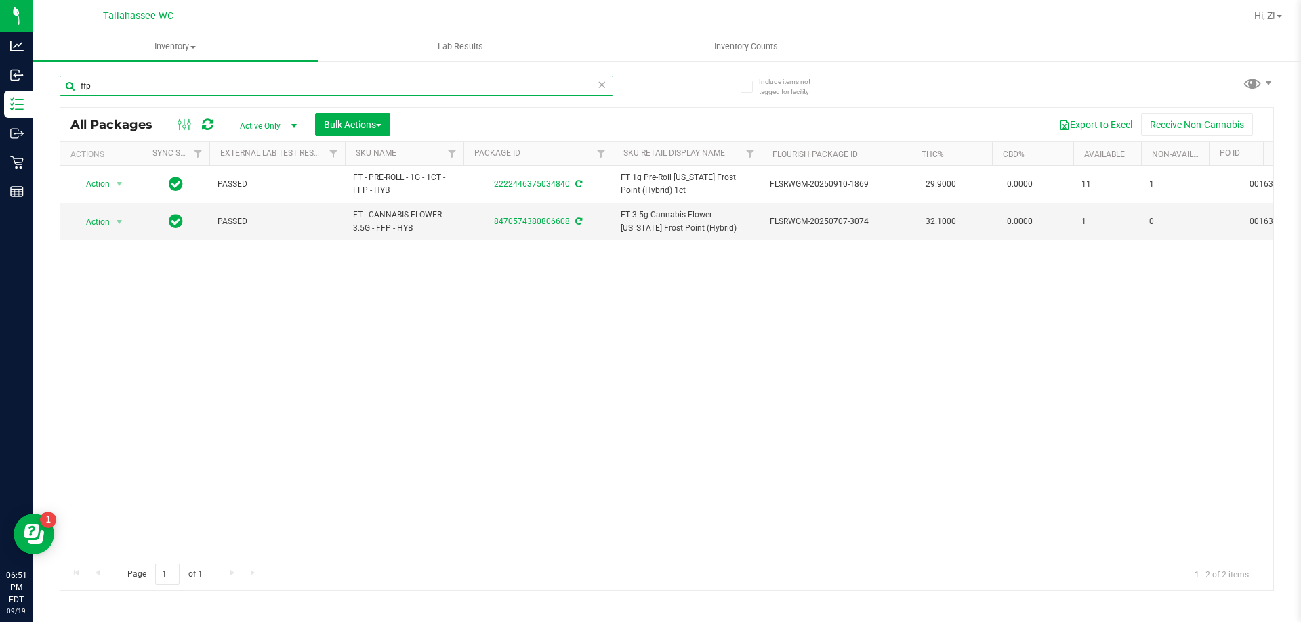
type input "ffp"
click at [447, 445] on div "Action Action Adjust qty Create package Edit attributes Global inventory Locate…" at bounding box center [666, 362] width 1212 height 392
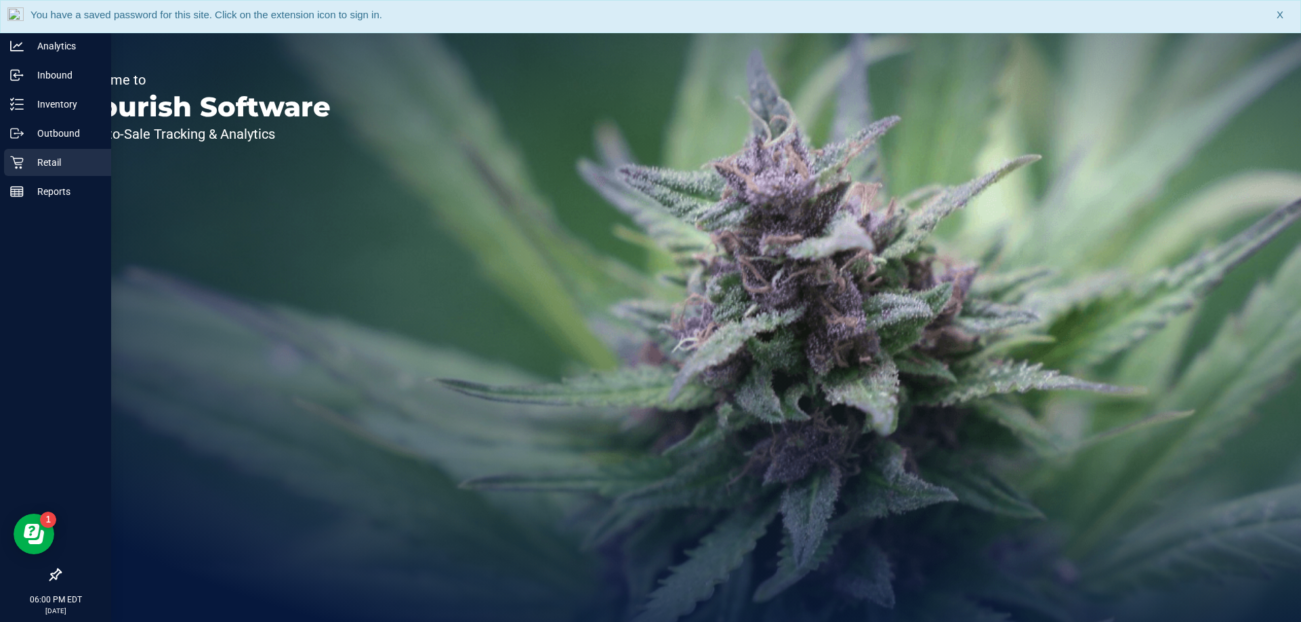
click at [40, 171] on div "Retail" at bounding box center [57, 162] width 107 height 27
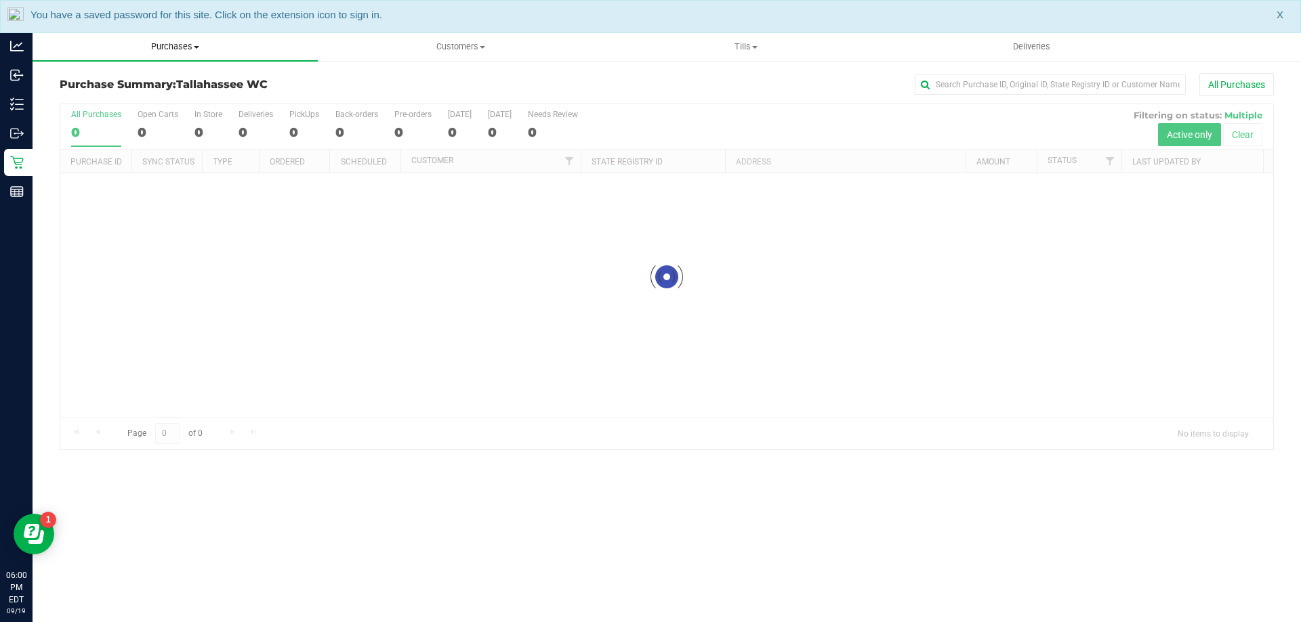
click at [165, 34] on uib-tab-heading "Purchases Summary of purchases Fulfillment All purchases" at bounding box center [175, 47] width 285 height 28
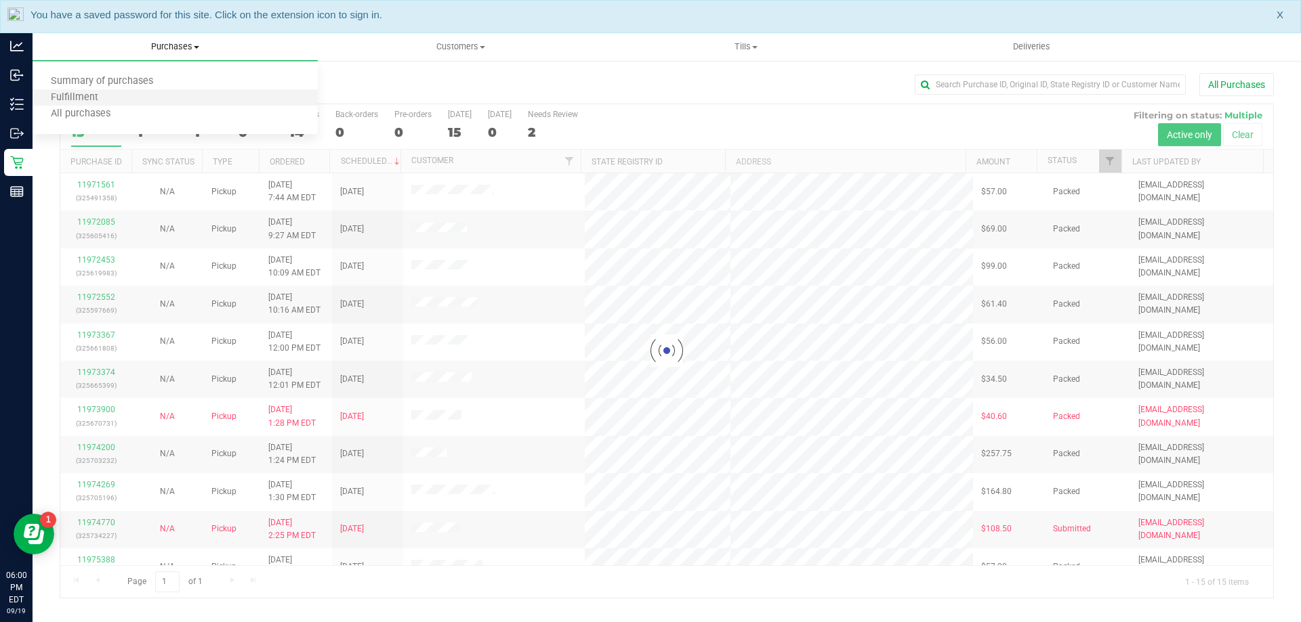
click at [119, 105] on li "Fulfillment" at bounding box center [175, 98] width 285 height 16
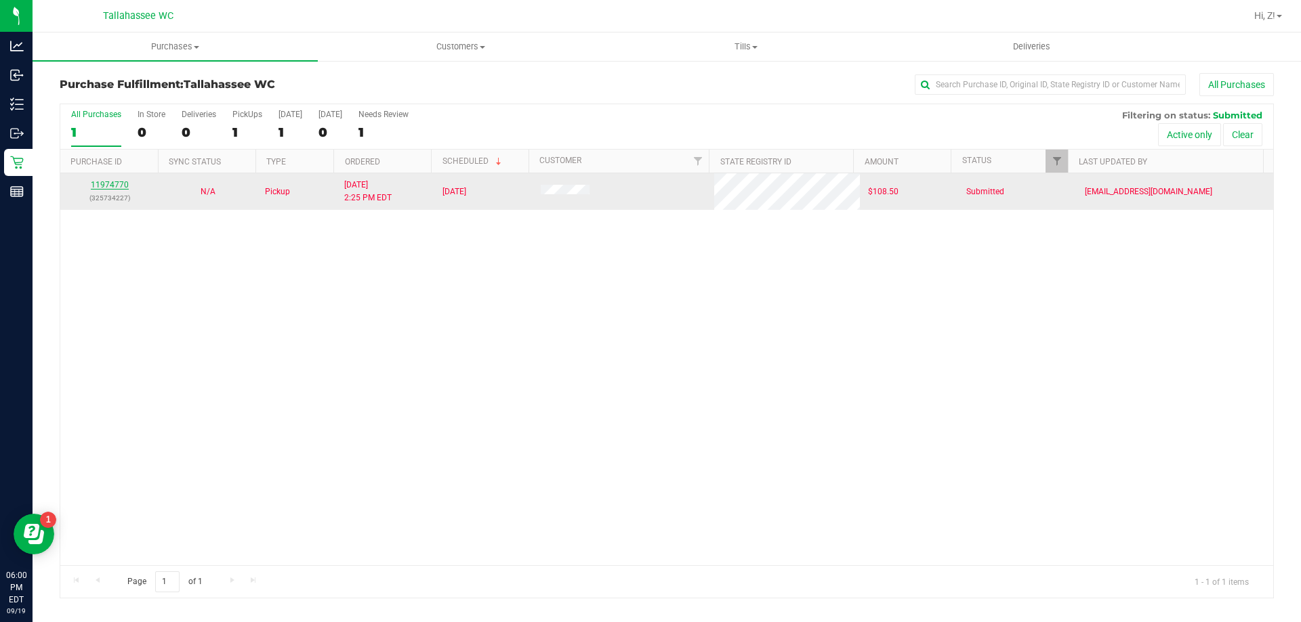
click at [120, 189] on link "11974770" at bounding box center [110, 184] width 38 height 9
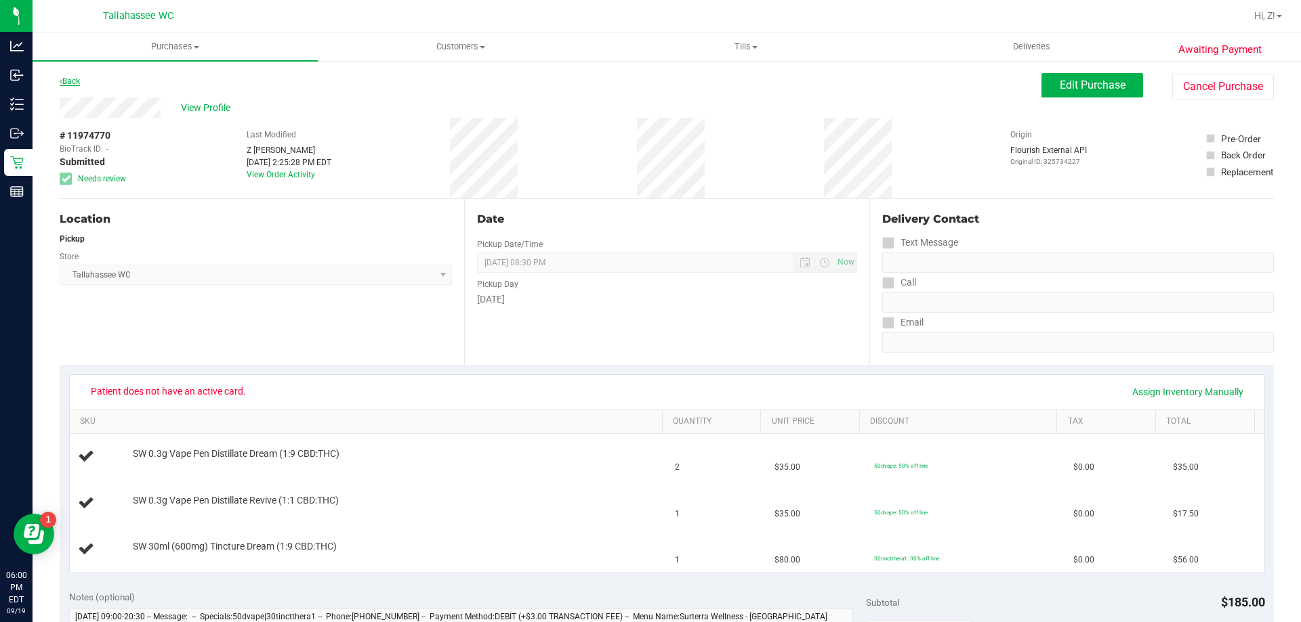
click at [77, 83] on link "Back" at bounding box center [70, 81] width 20 height 9
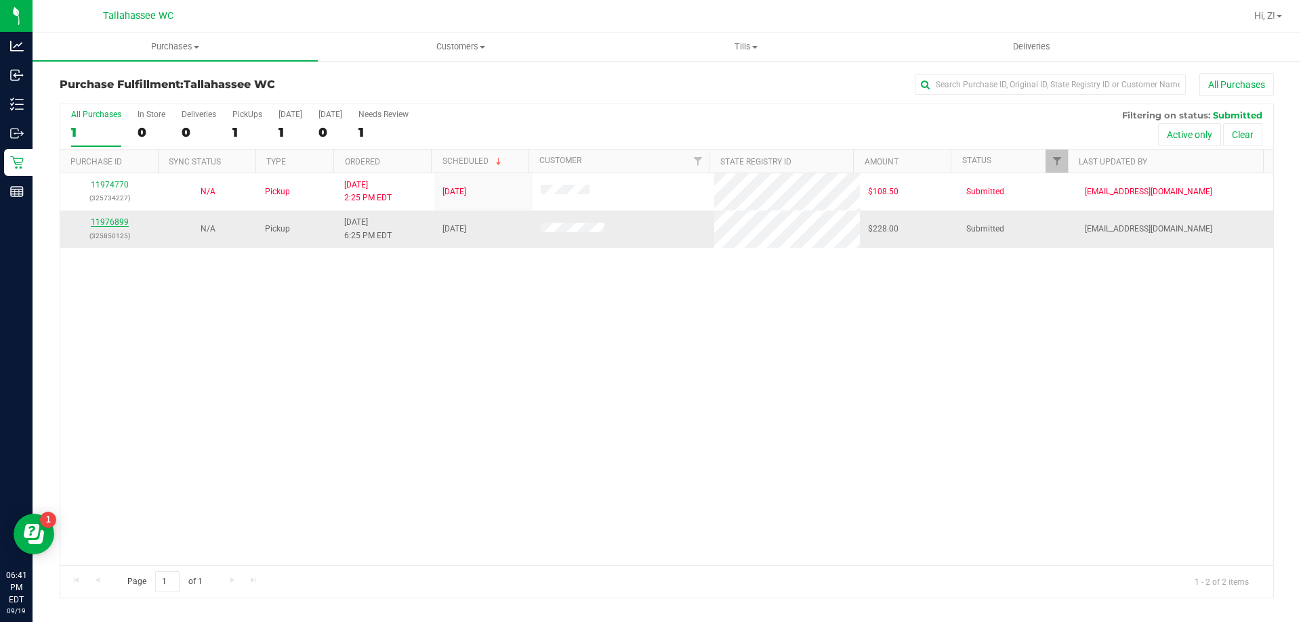
click at [114, 219] on link "11976899" at bounding box center [110, 221] width 38 height 9
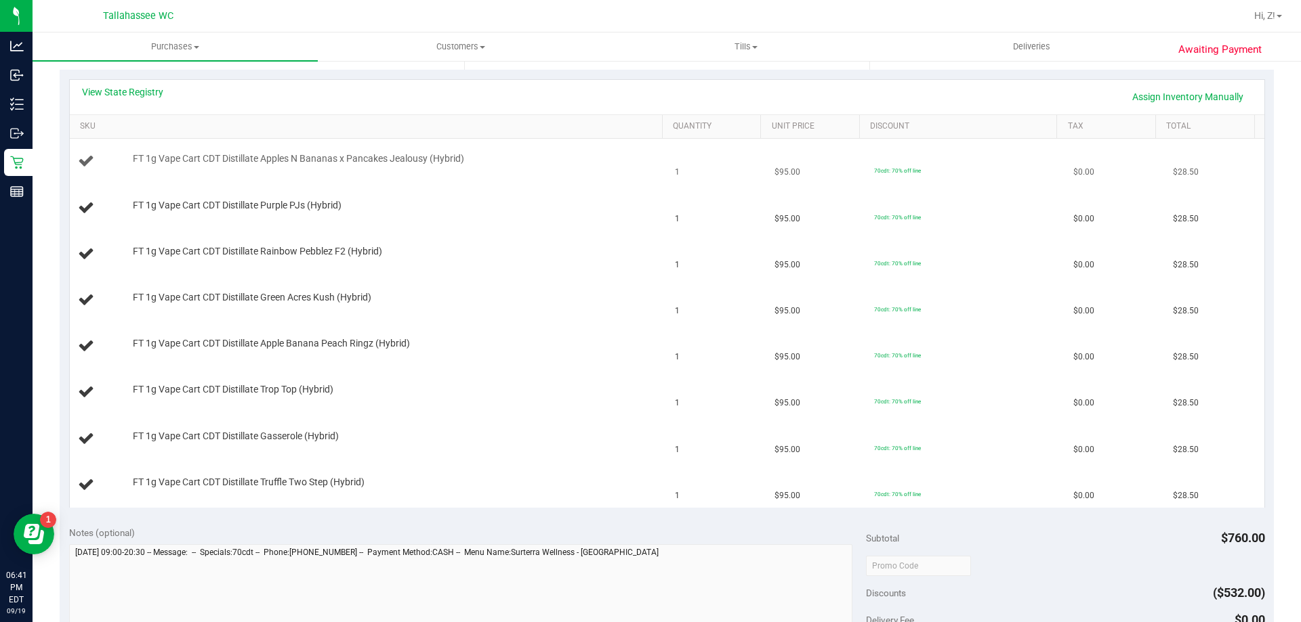
scroll to position [271, 0]
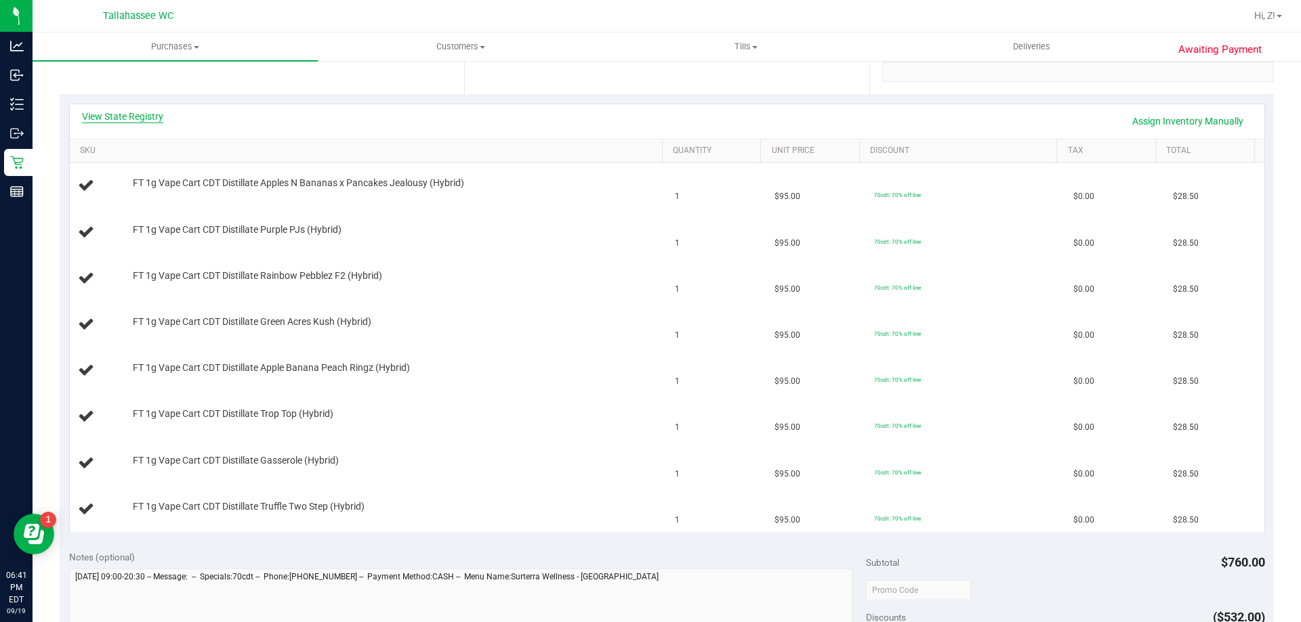
click at [123, 113] on link "View State Registry" at bounding box center [122, 117] width 81 height 14
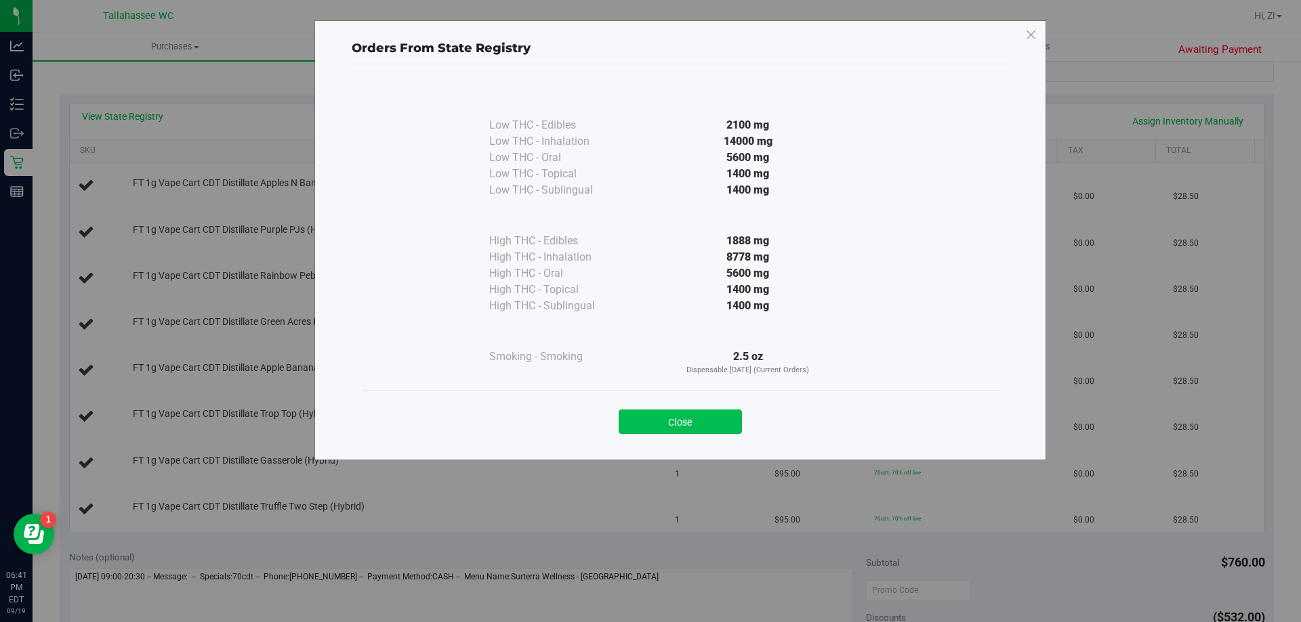
click at [712, 415] on button "Close" at bounding box center [679, 422] width 123 height 24
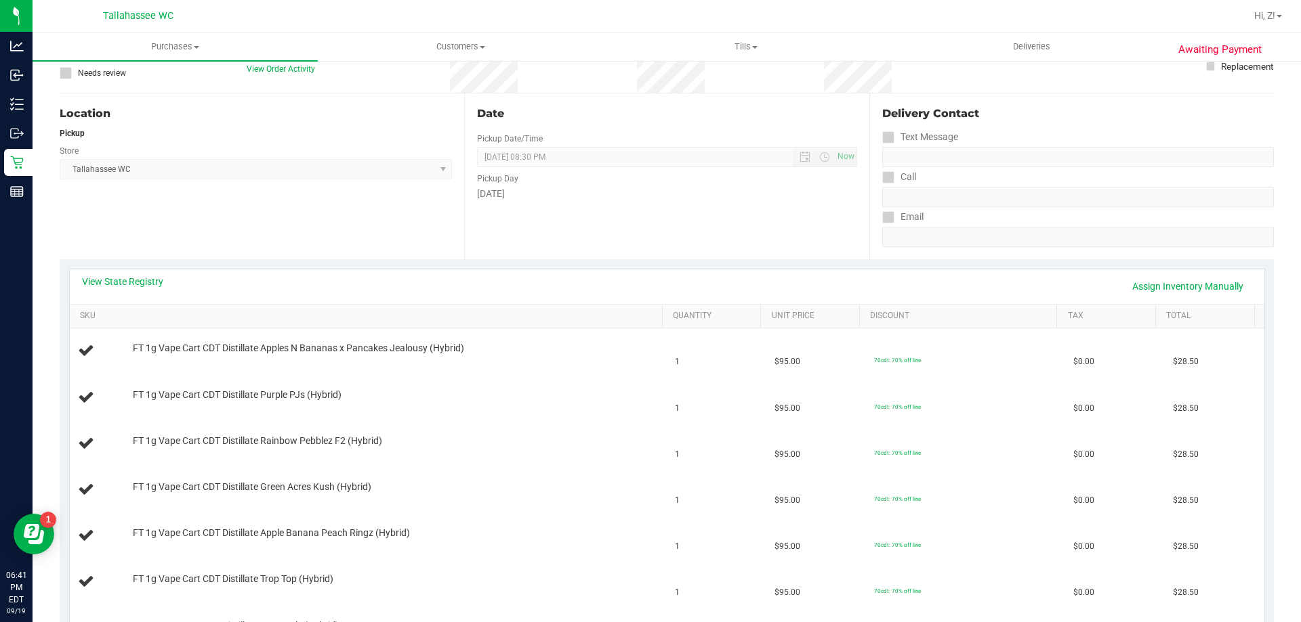
scroll to position [0, 0]
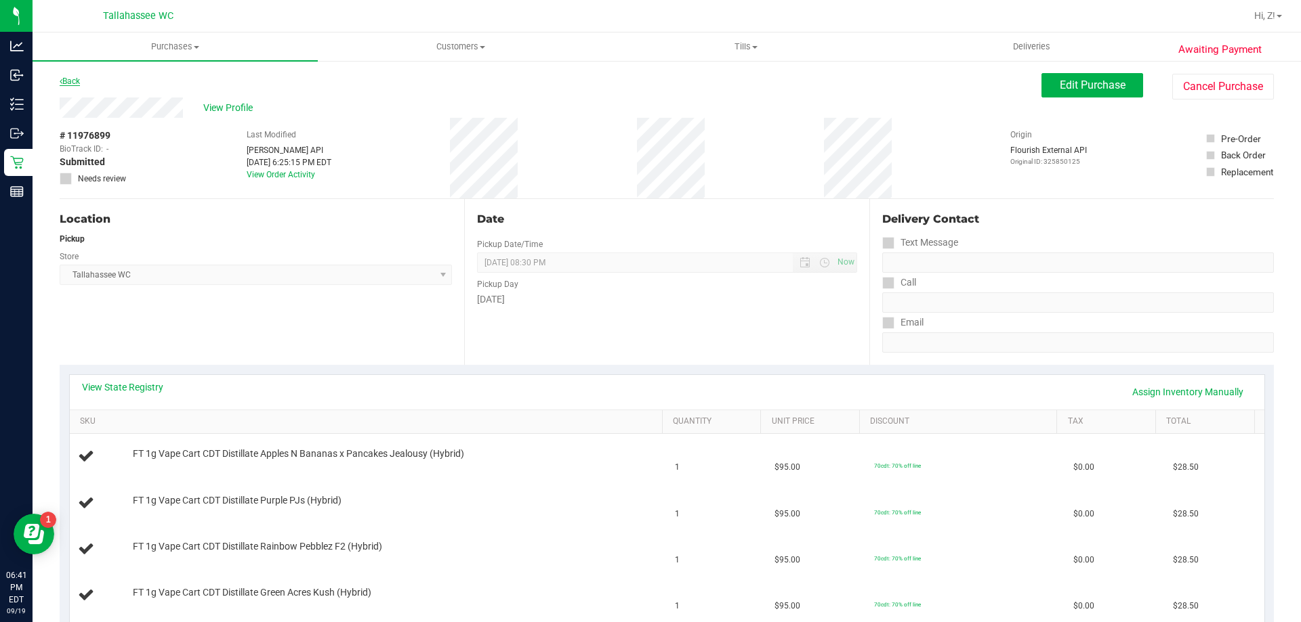
click at [73, 80] on link "Back" at bounding box center [70, 81] width 20 height 9
